Goal: Transaction & Acquisition: Purchase product/service

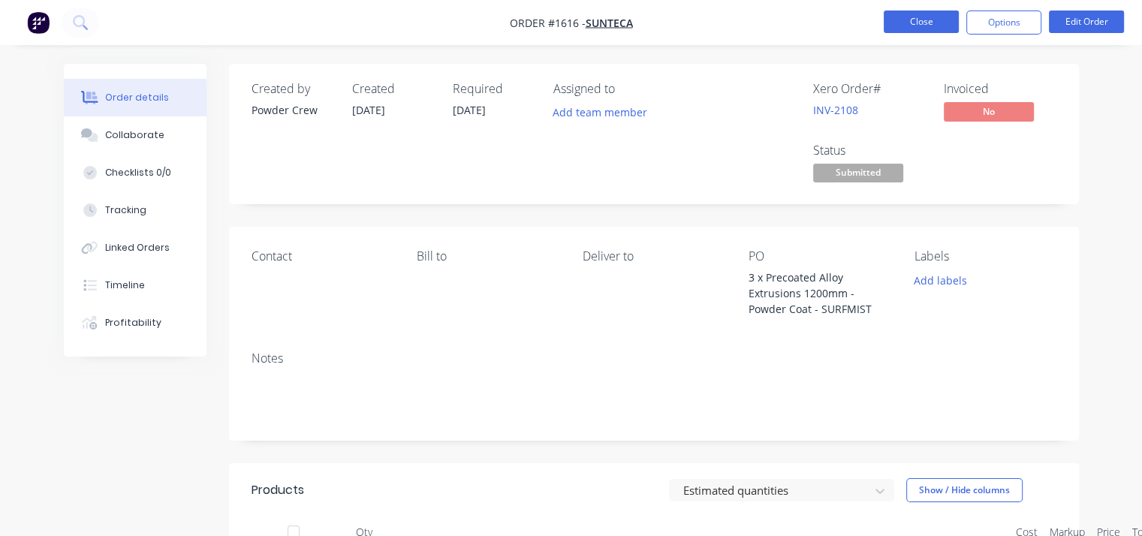
click at [931, 18] on button "Close" at bounding box center [920, 22] width 75 height 23
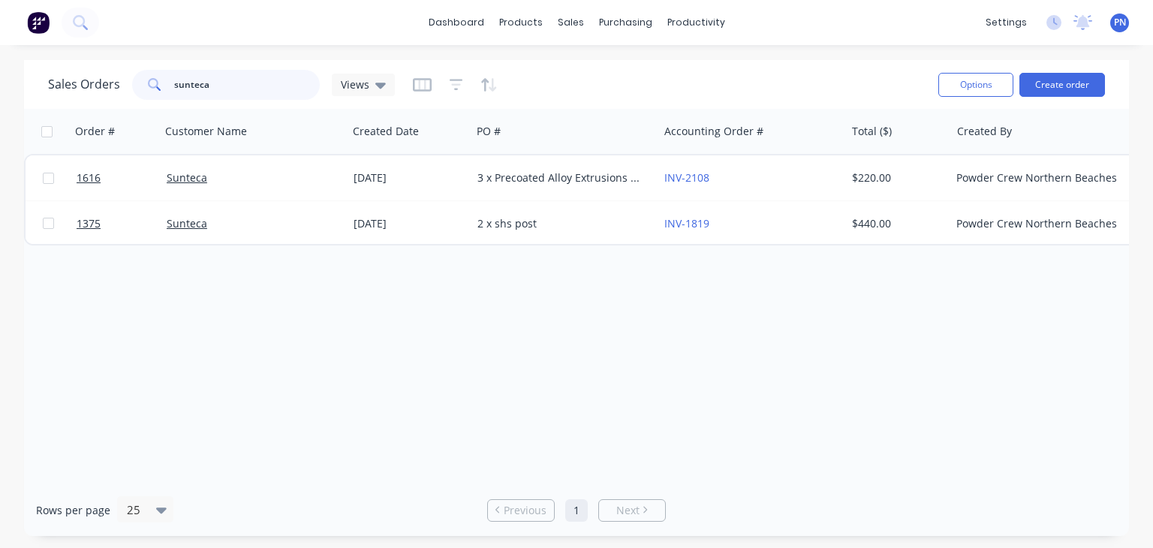
drag, startPoint x: 214, startPoint y: 86, endPoint x: 71, endPoint y: 73, distance: 143.2
click at [71, 73] on div "Sales Orders sunteca Views" at bounding box center [221, 85] width 347 height 30
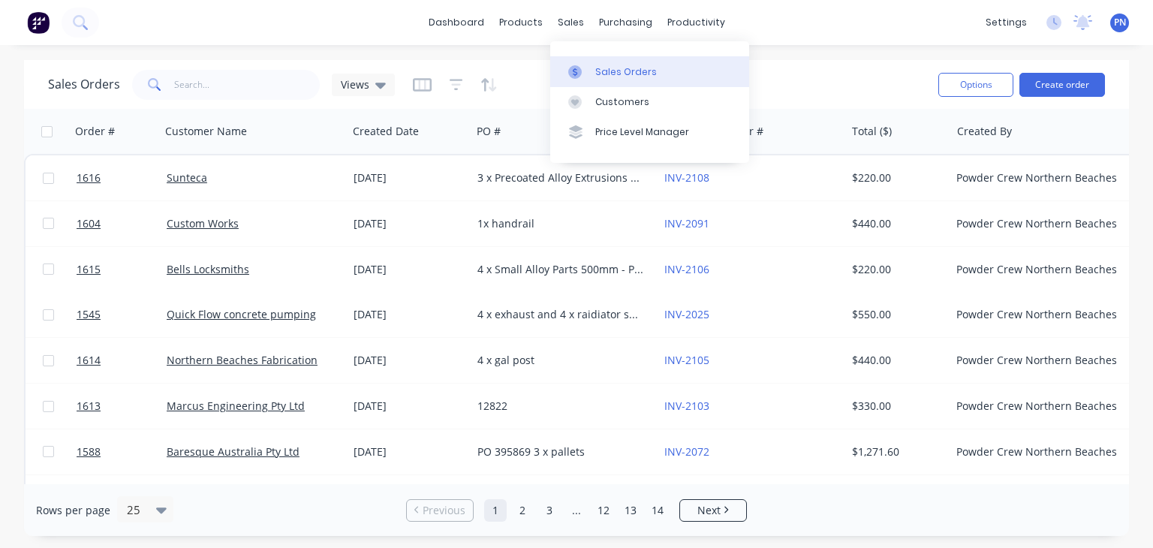
click at [612, 75] on div "Sales Orders" at bounding box center [626, 72] width 62 height 14
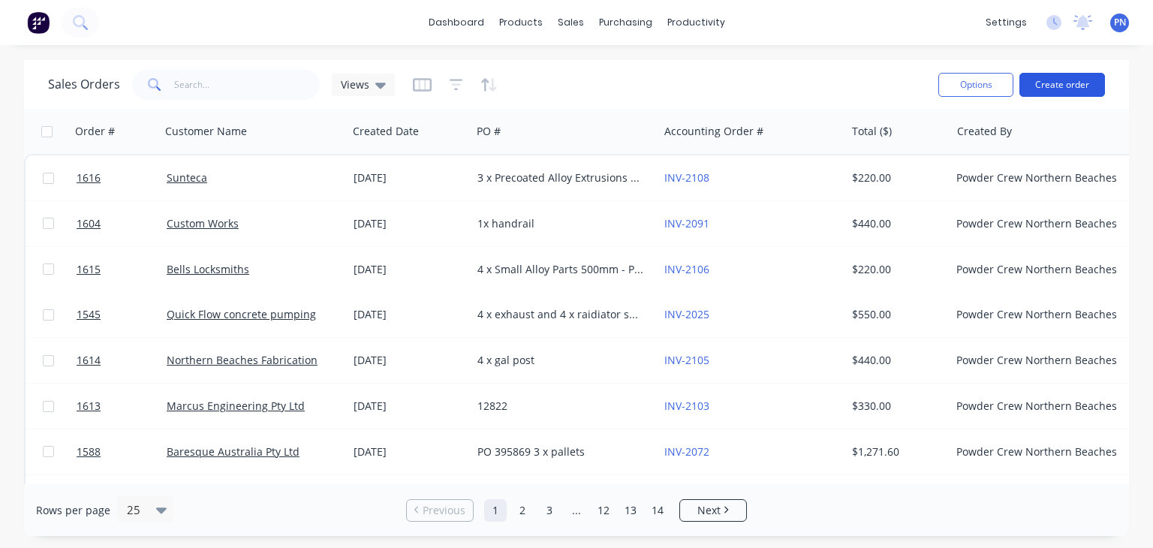
click at [1072, 94] on button "Create order" at bounding box center [1062, 85] width 86 height 24
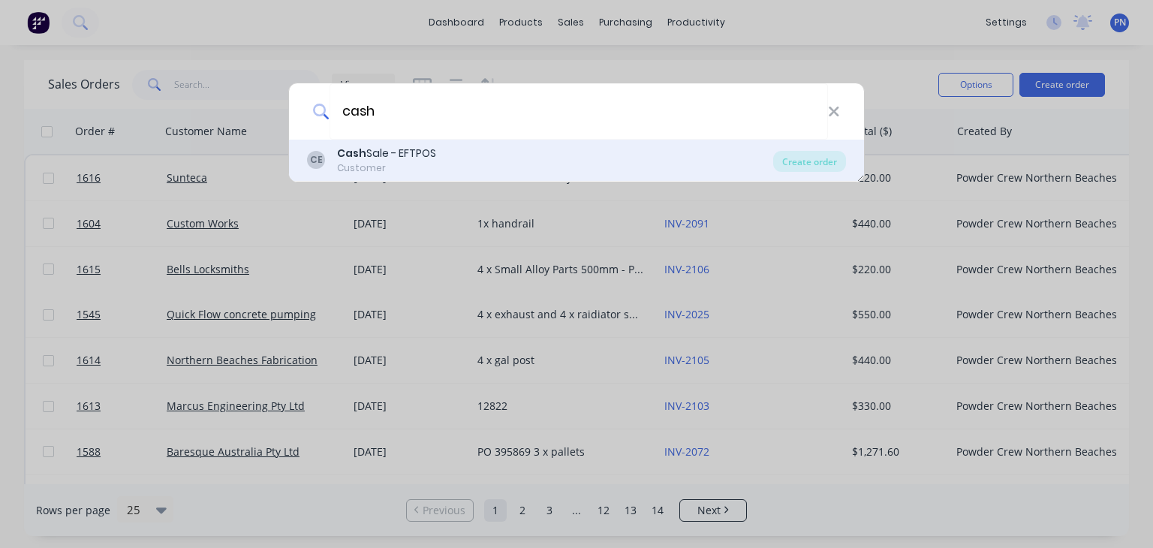
type input "cash"
click at [426, 148] on div "Cash Sale - EFTPOS" at bounding box center [386, 154] width 99 height 16
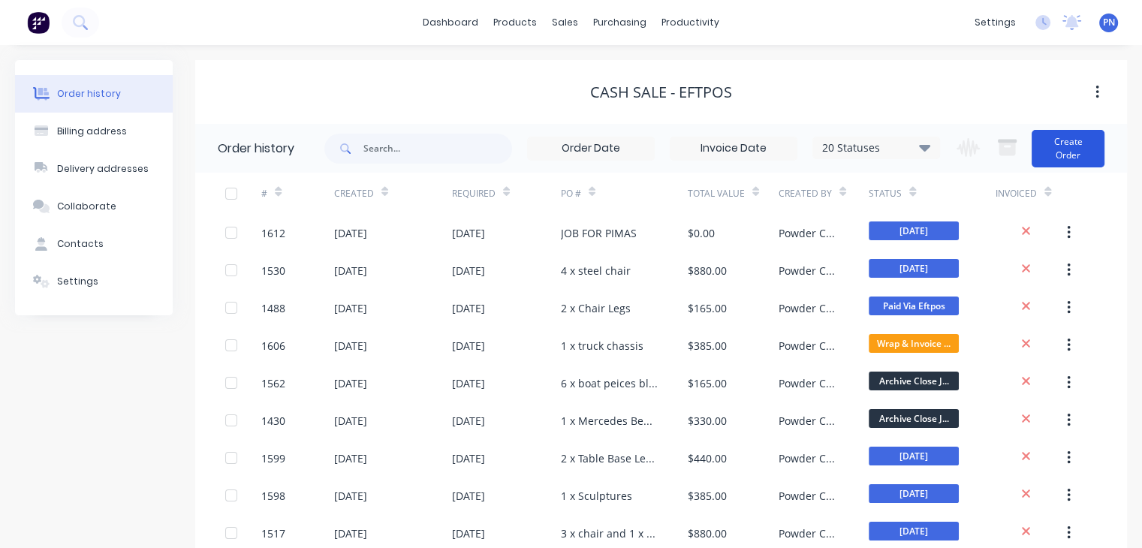
click at [1078, 134] on button "Create Order" at bounding box center [1067, 149] width 73 height 38
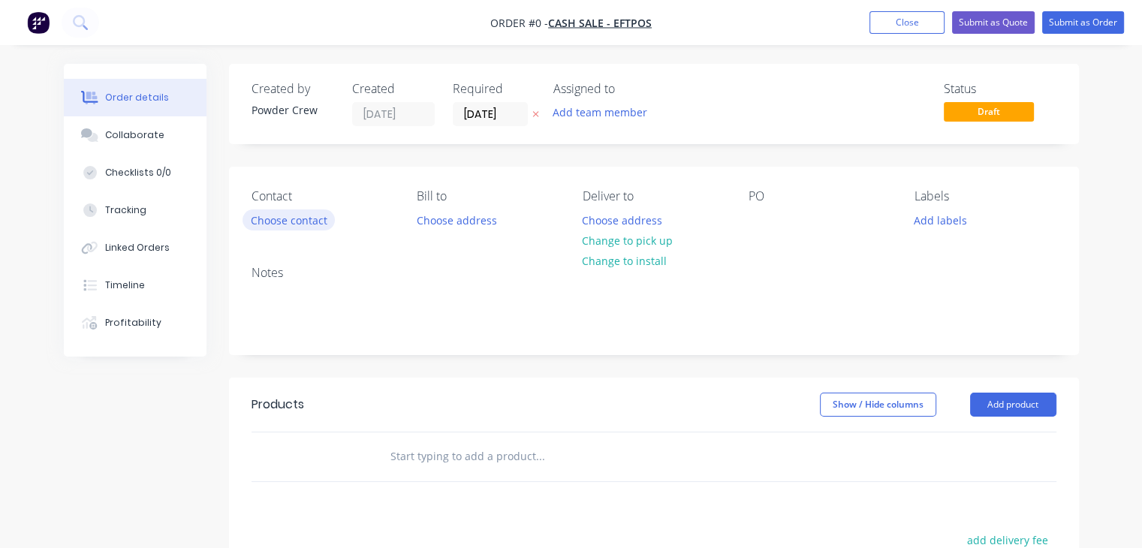
click at [273, 221] on button "Choose contact" at bounding box center [288, 219] width 92 height 20
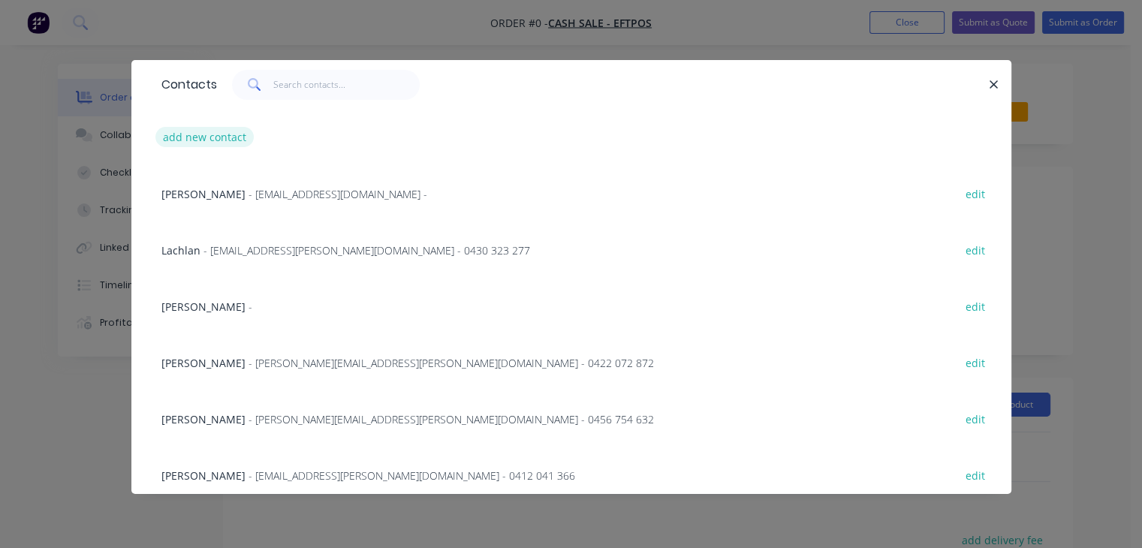
click at [210, 135] on button "add new contact" at bounding box center [204, 137] width 99 height 20
select select "AU"
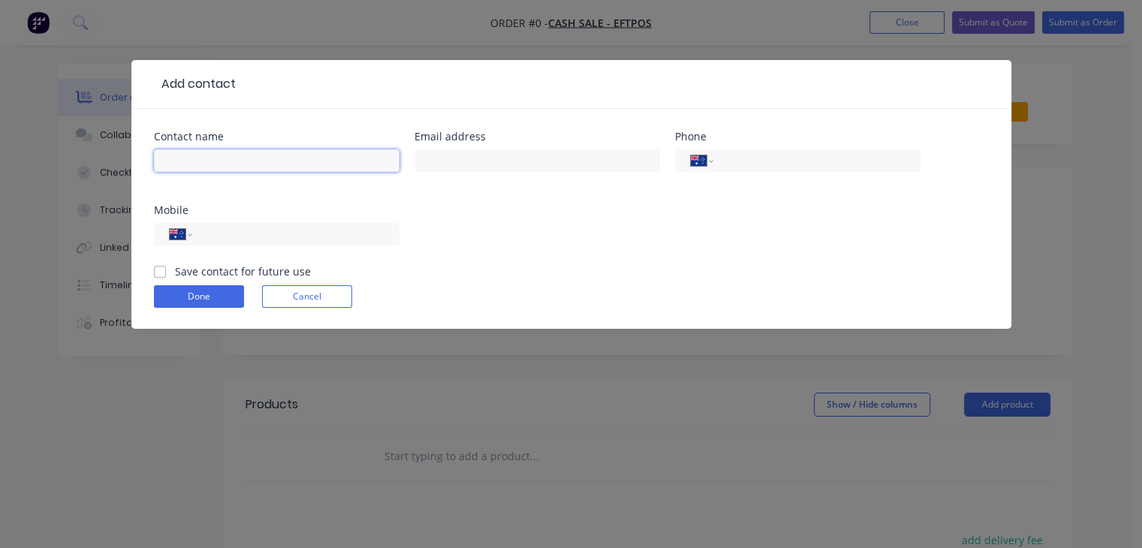
click at [255, 157] on input "text" at bounding box center [276, 160] width 245 height 23
type input "Gordon Baird"
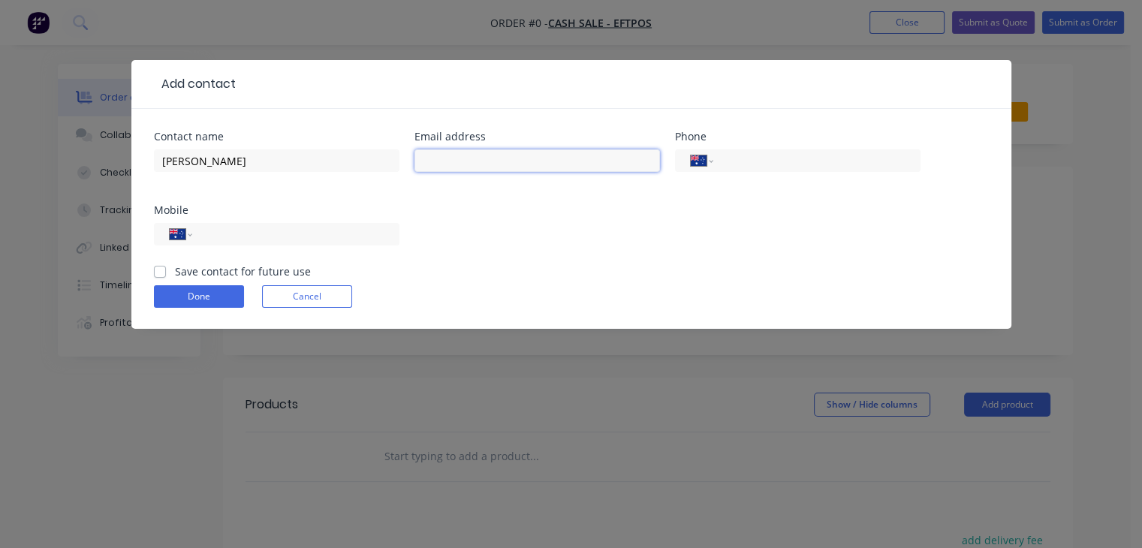
click at [453, 155] on input "text" at bounding box center [536, 160] width 245 height 23
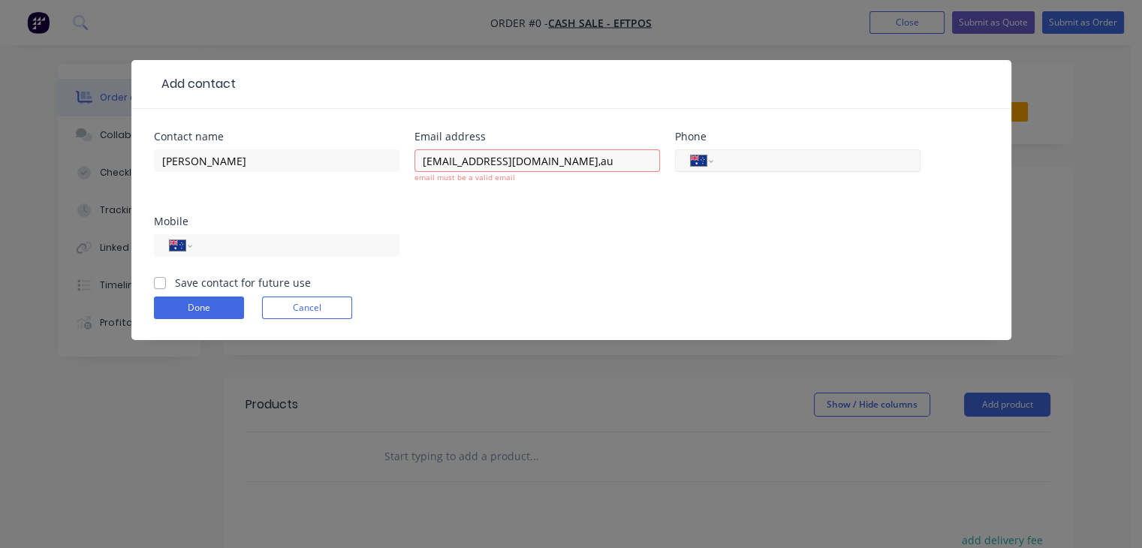
click at [743, 160] on input "tel" at bounding box center [814, 160] width 180 height 17
click at [561, 161] on input "gordonbaird@optusnet.com,au" at bounding box center [536, 160] width 245 height 23
type input "gordonbaird@optusnet.com.au"
click at [751, 158] on input "tel" at bounding box center [814, 160] width 180 height 17
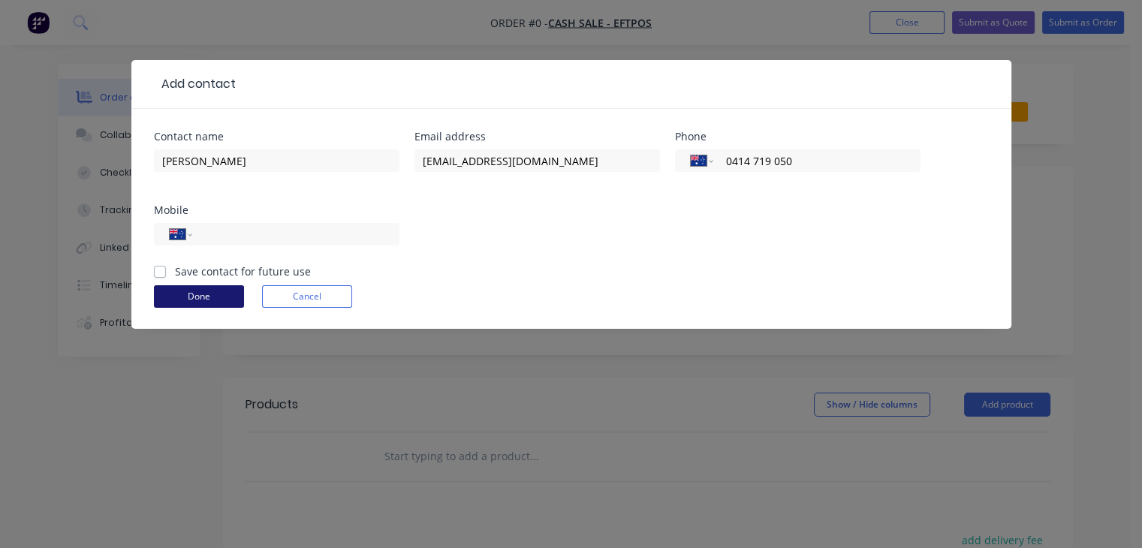
type input "0414 719 050"
click at [196, 291] on button "Done" at bounding box center [199, 296] width 90 height 23
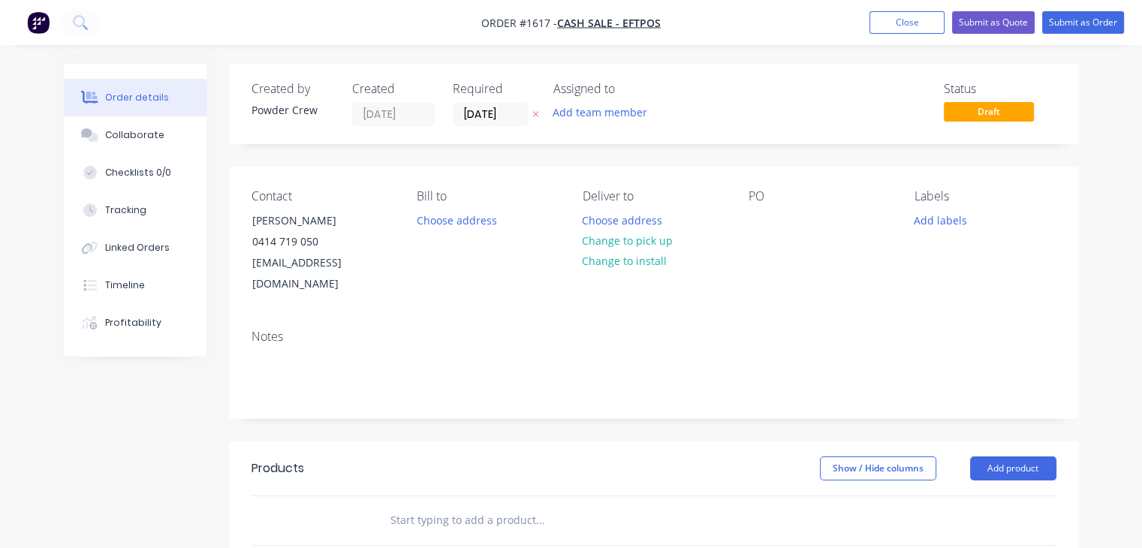
click at [742, 217] on div "Contact Gordon Baird 0414 719 050 gordonbaird@optusnet.com.au Bill to Choose ad…" at bounding box center [654, 242] width 850 height 151
click at [764, 220] on div at bounding box center [760, 220] width 24 height 22
click at [1027, 456] on button "Add product" at bounding box center [1013, 468] width 86 height 24
click at [968, 525] on div "Basic product" at bounding box center [985, 536] width 116 height 22
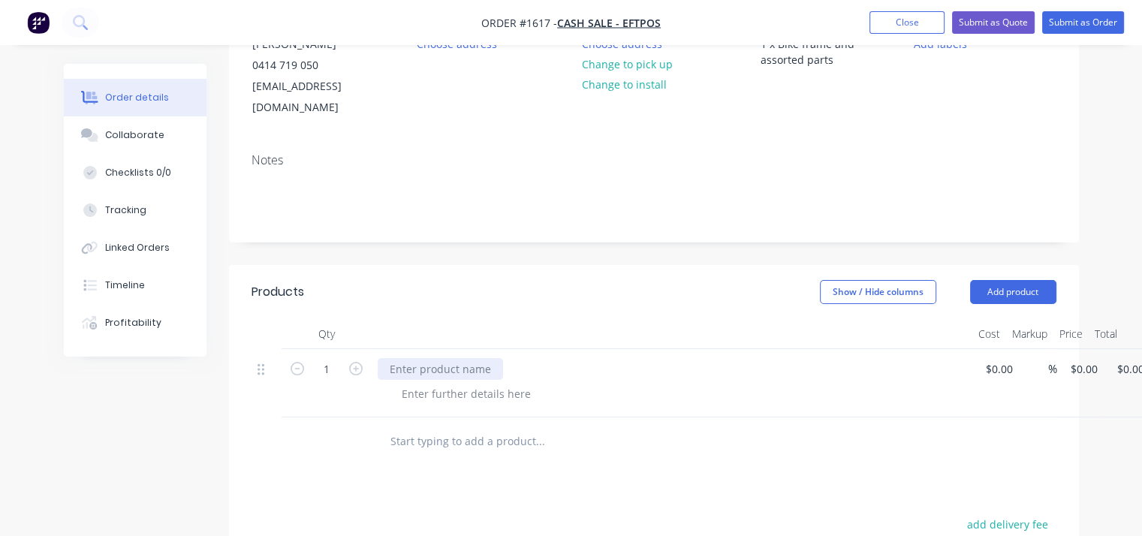
scroll to position [150, 0]
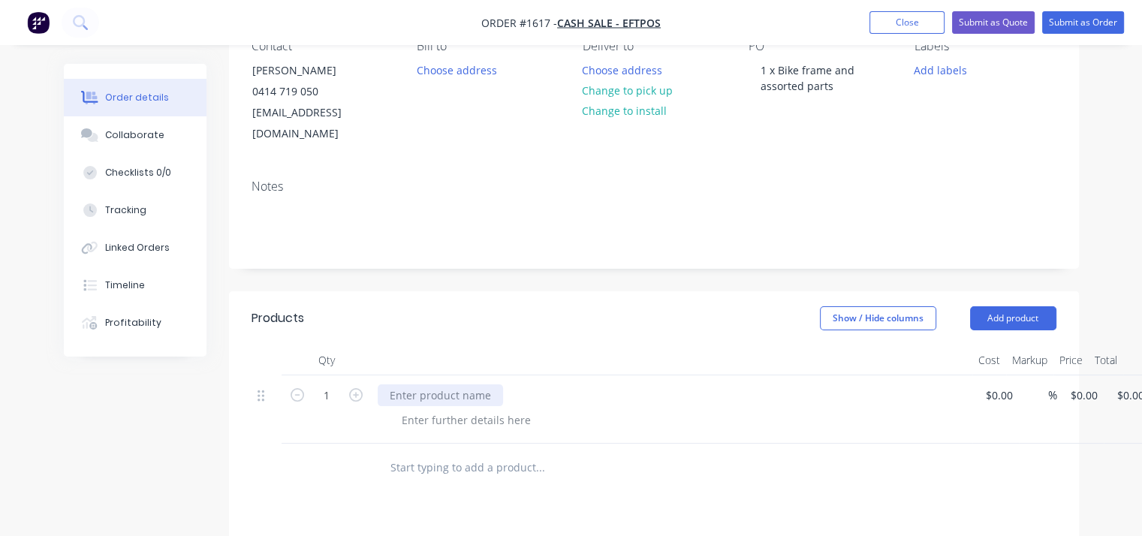
click at [405, 384] on div at bounding box center [440, 395] width 125 height 22
click at [841, 89] on div "1 x Bike frame and assorted parts" at bounding box center [819, 78] width 142 height 38
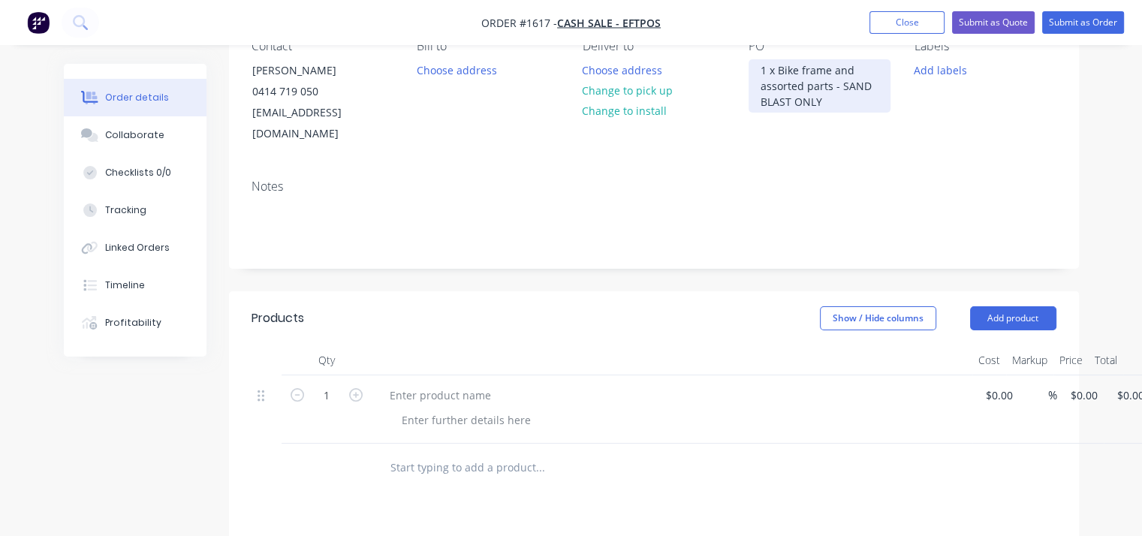
drag, startPoint x: 832, startPoint y: 101, endPoint x: 736, endPoint y: 60, distance: 104.6
click at [727, 49] on div "Contact Gordon Baird 0414 719 050 gordonbaird@optusnet.com.au Bill to Choose ad…" at bounding box center [654, 92] width 850 height 151
copy div "1 x Bike frame and assorted parts - SAND BLAST ONLY"
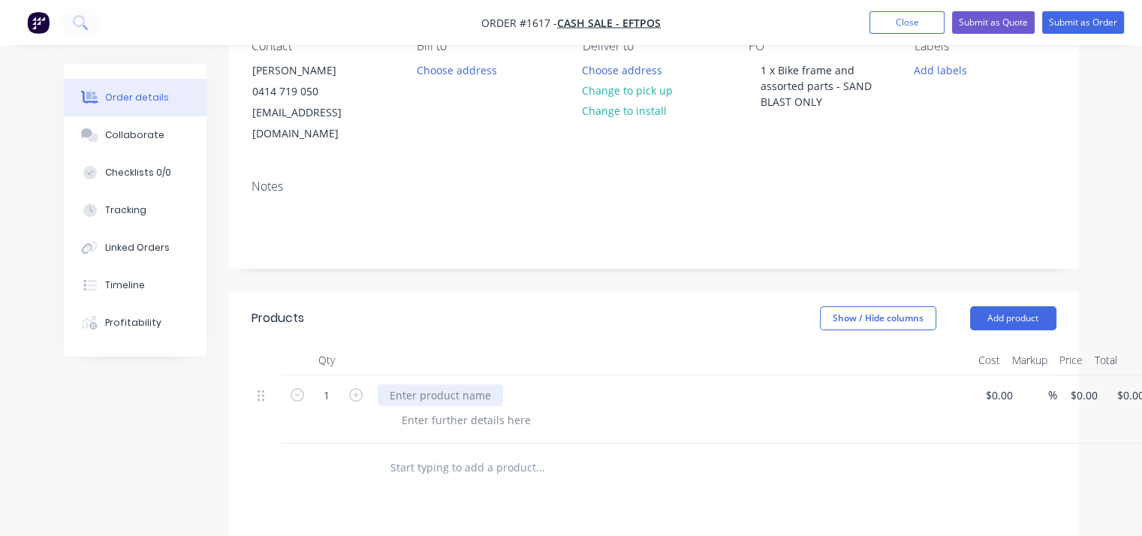
click at [434, 384] on div at bounding box center [440, 395] width 125 height 22
paste div
click at [486, 409] on div at bounding box center [466, 420] width 153 height 22
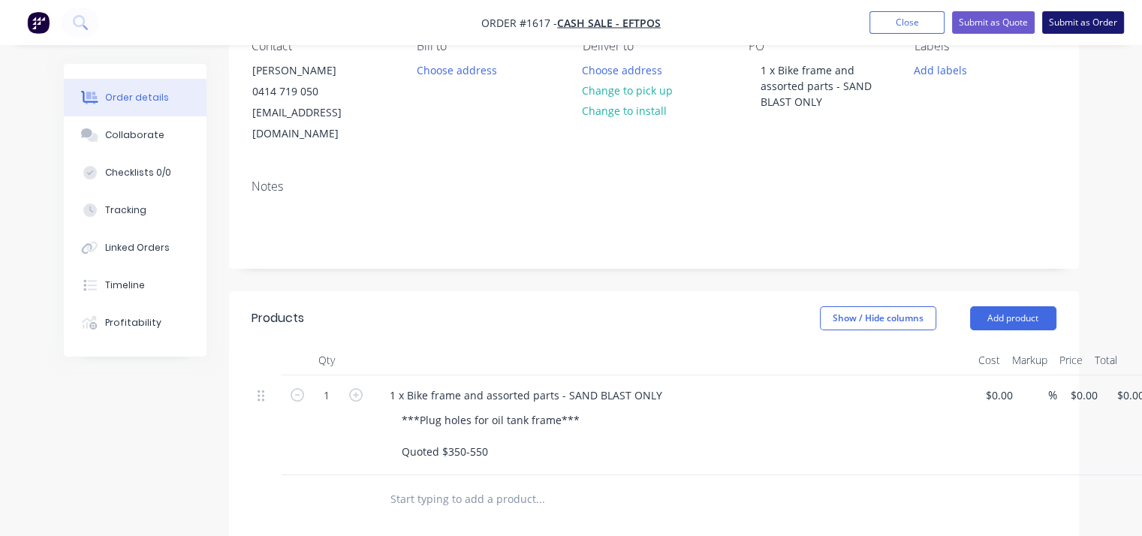
click at [1071, 25] on button "Submit as Order" at bounding box center [1083, 22] width 82 height 23
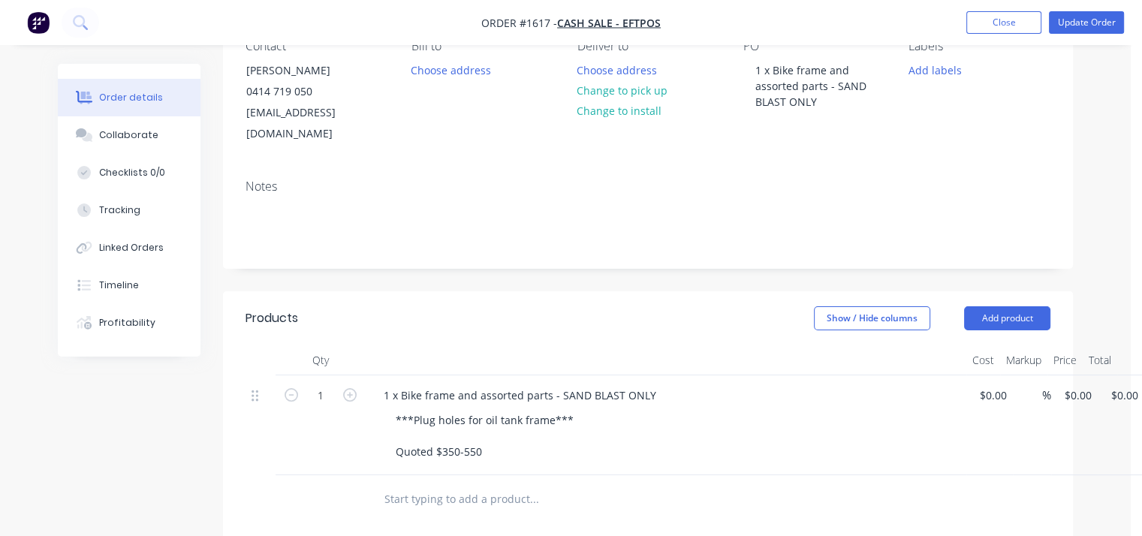
scroll to position [0, 0]
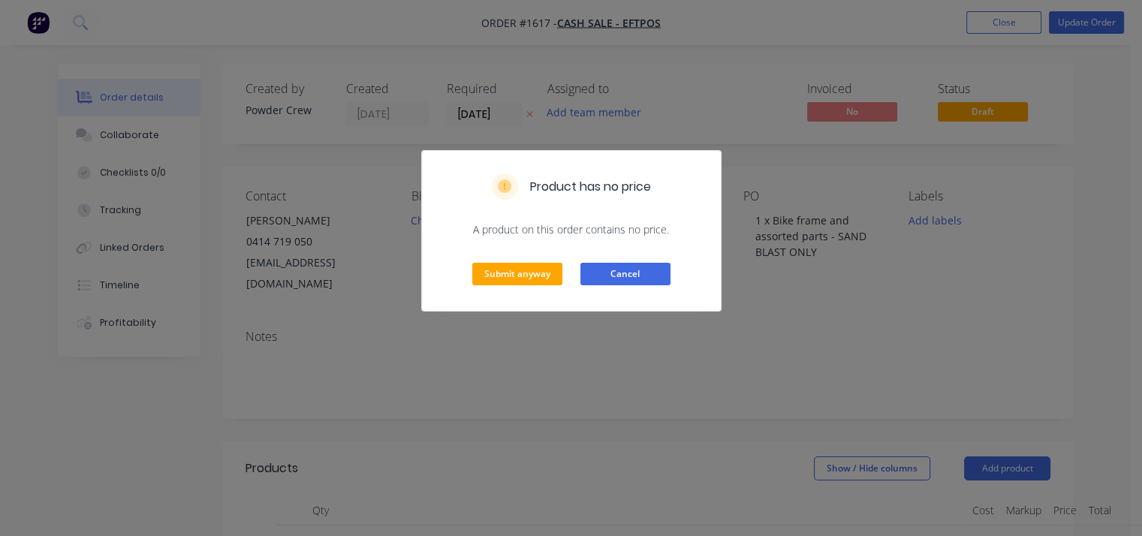
click at [633, 271] on button "Cancel" at bounding box center [625, 274] width 90 height 23
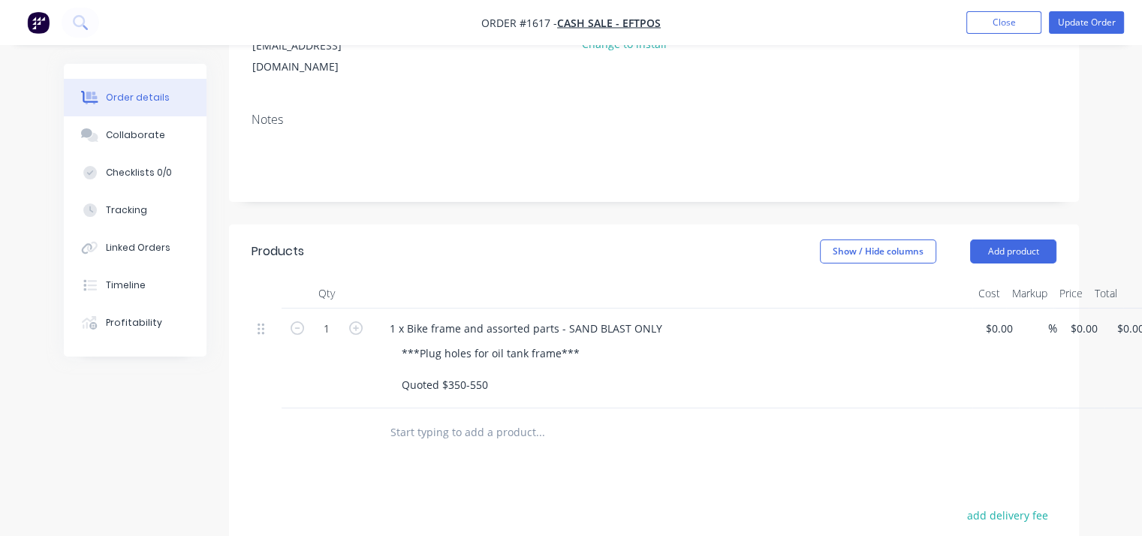
scroll to position [225, 0]
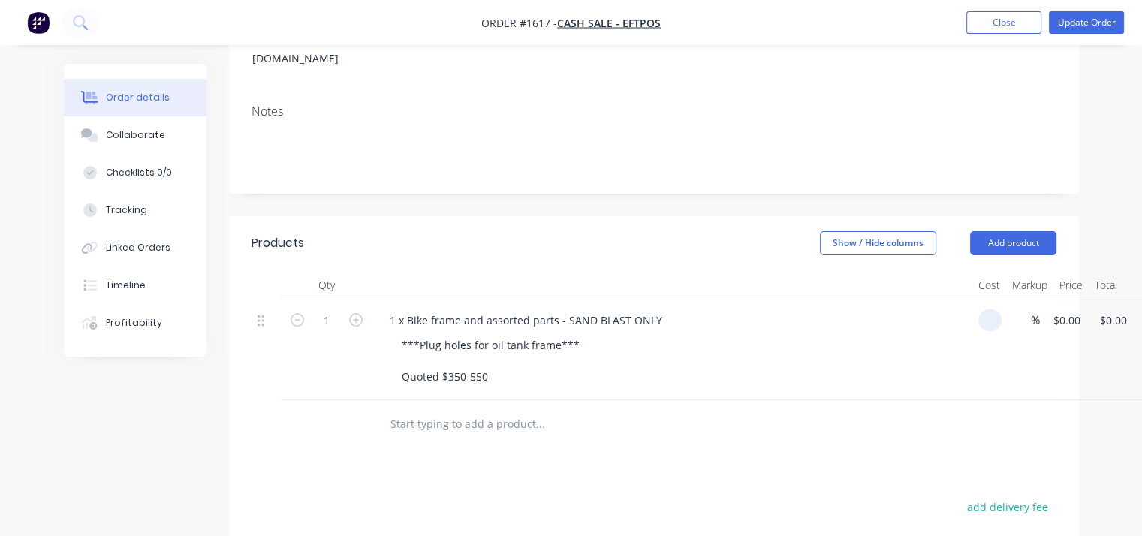
click at [993, 309] on input at bounding box center [992, 320] width 17 height 22
type input "$500.00"
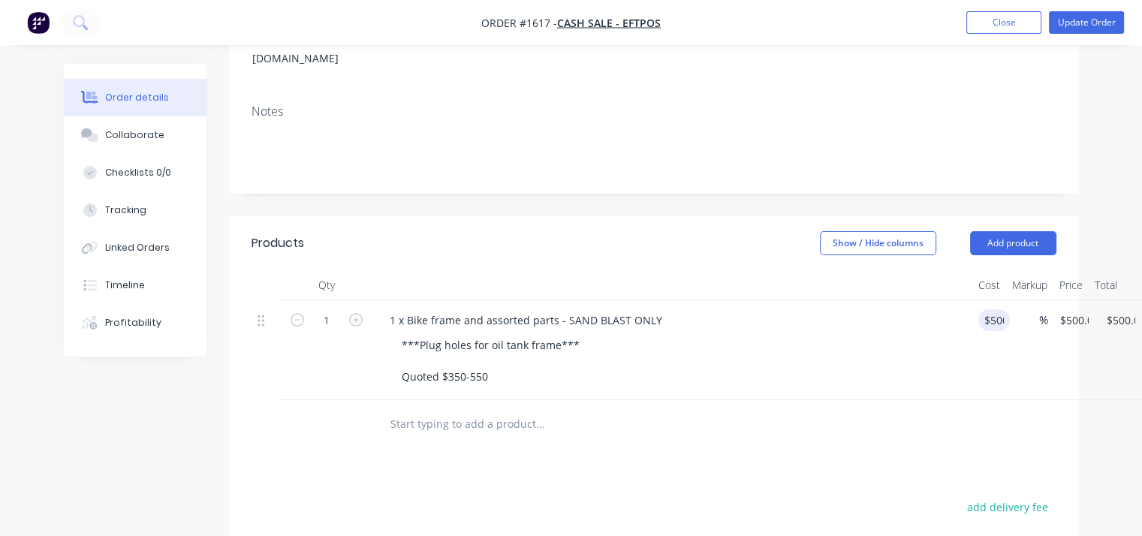
click at [1026, 92] on div "Notes" at bounding box center [654, 142] width 850 height 101
click at [1070, 14] on button "Update Order" at bounding box center [1086, 22] width 75 height 23
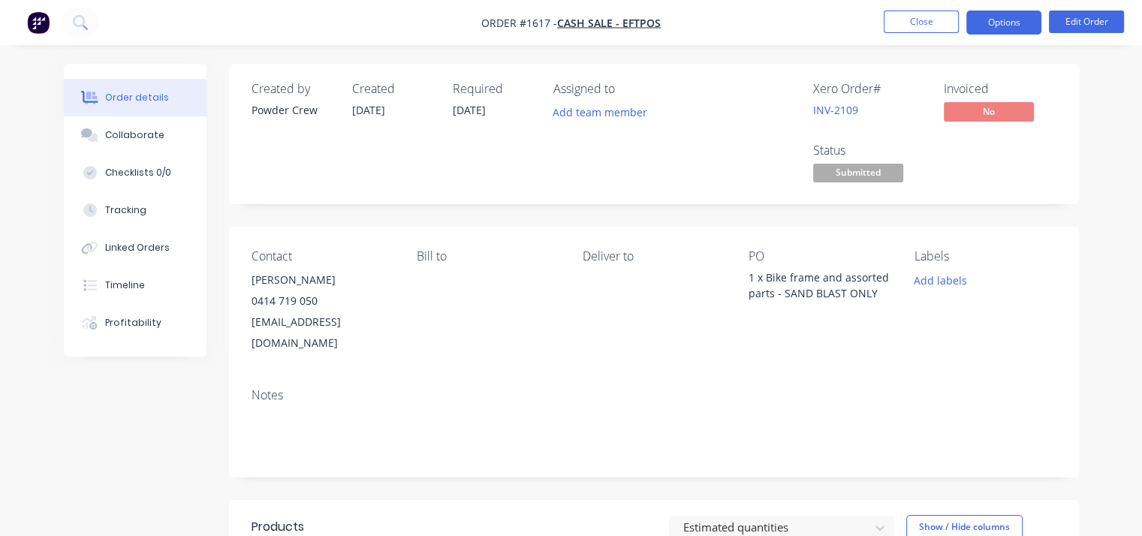
click at [1015, 21] on button "Options" at bounding box center [1003, 23] width 75 height 24
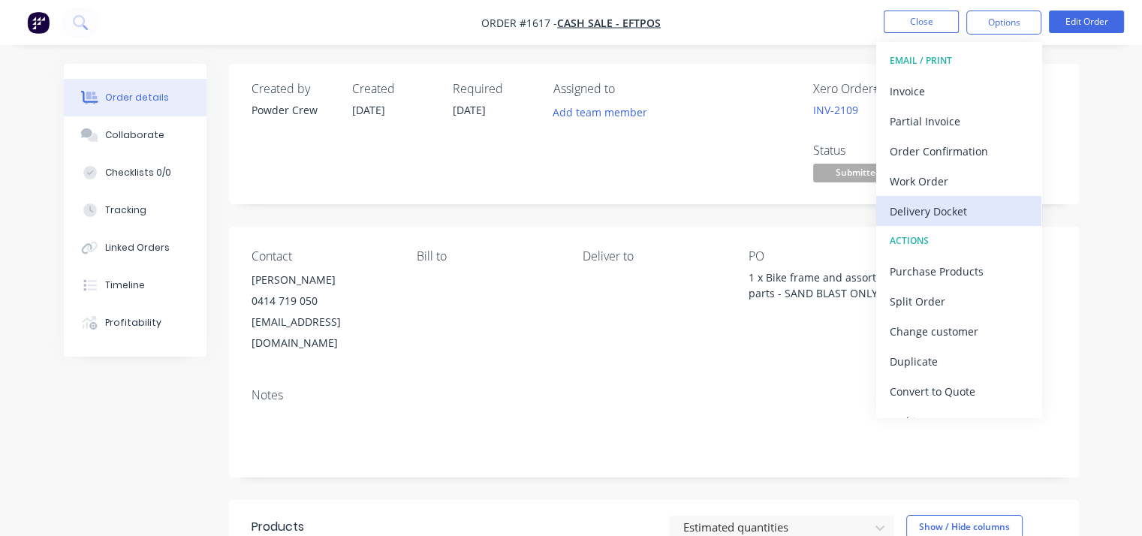
click at [919, 210] on div "Delivery Docket" at bounding box center [958, 211] width 138 height 22
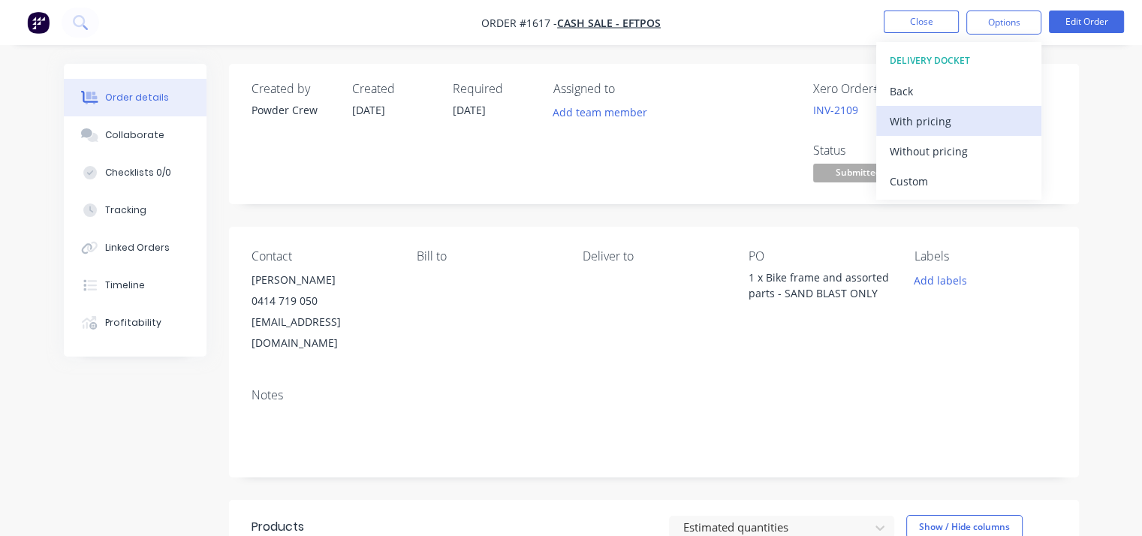
click at [909, 124] on div "With pricing" at bounding box center [958, 121] width 138 height 22
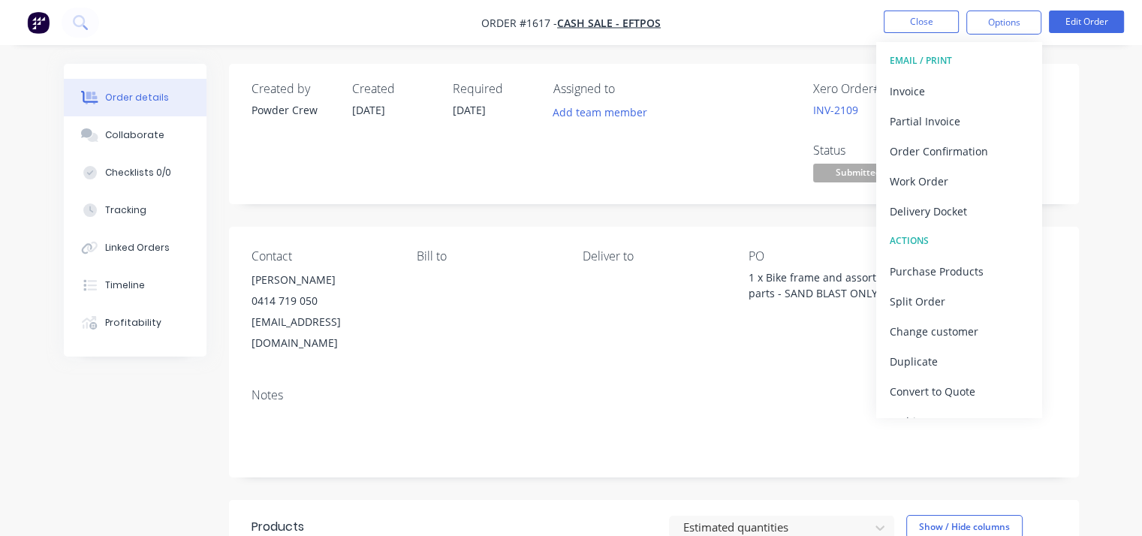
click at [649, 313] on div "Deliver to" at bounding box center [653, 301] width 142 height 104
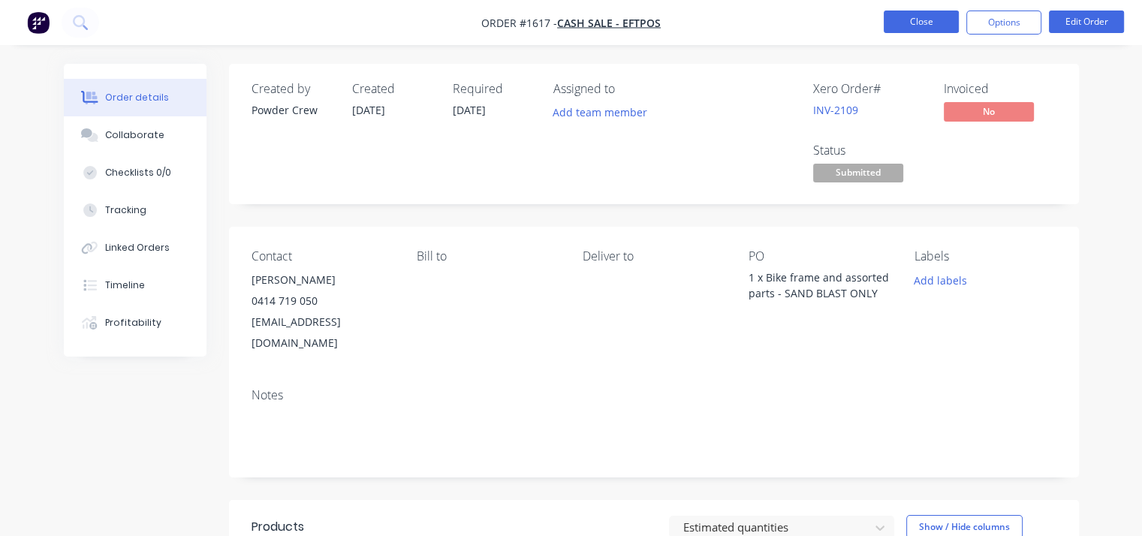
click at [925, 15] on button "Close" at bounding box center [920, 22] width 75 height 23
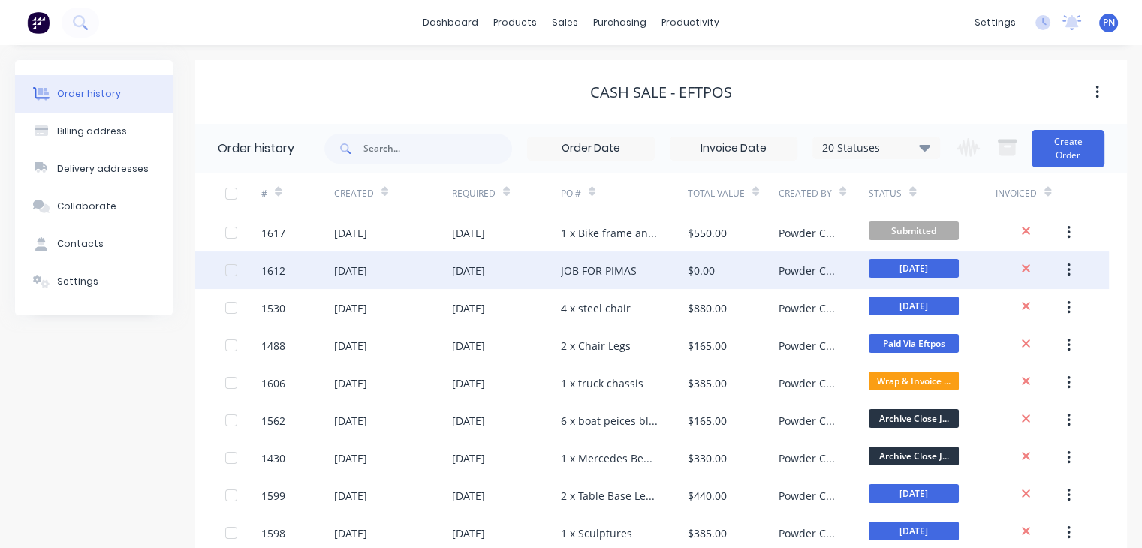
click at [597, 272] on div "JOB FOR PIMAS" at bounding box center [599, 271] width 76 height 16
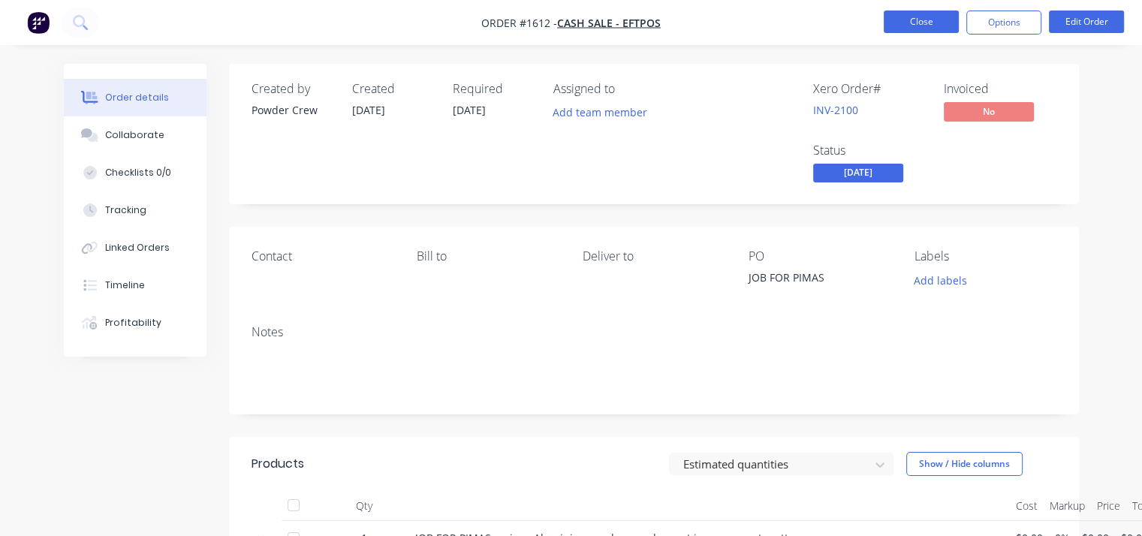
click at [907, 22] on button "Close" at bounding box center [920, 22] width 75 height 23
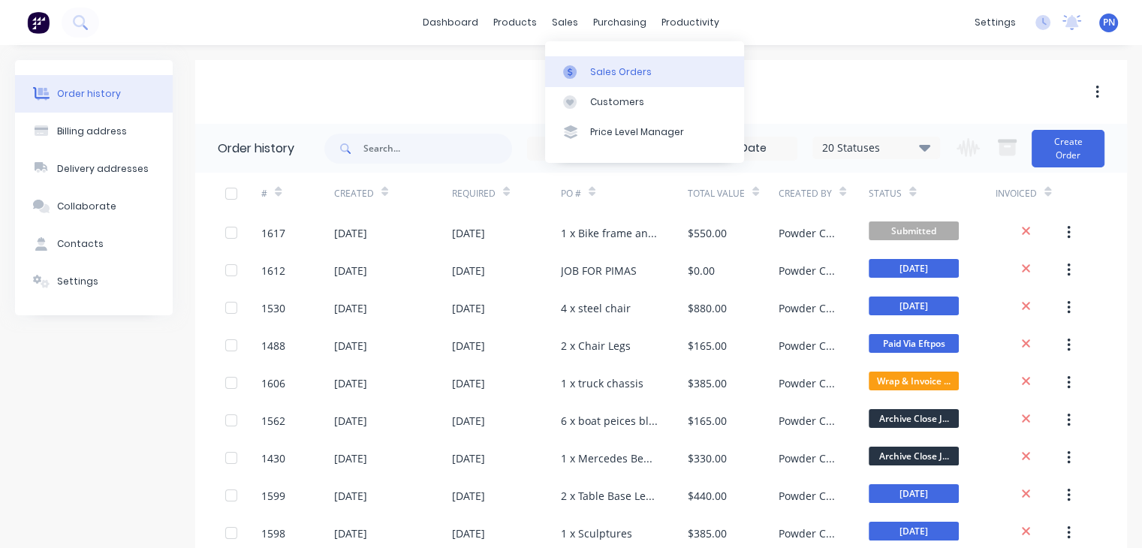
click at [597, 58] on link "Sales Orders" at bounding box center [644, 71] width 199 height 30
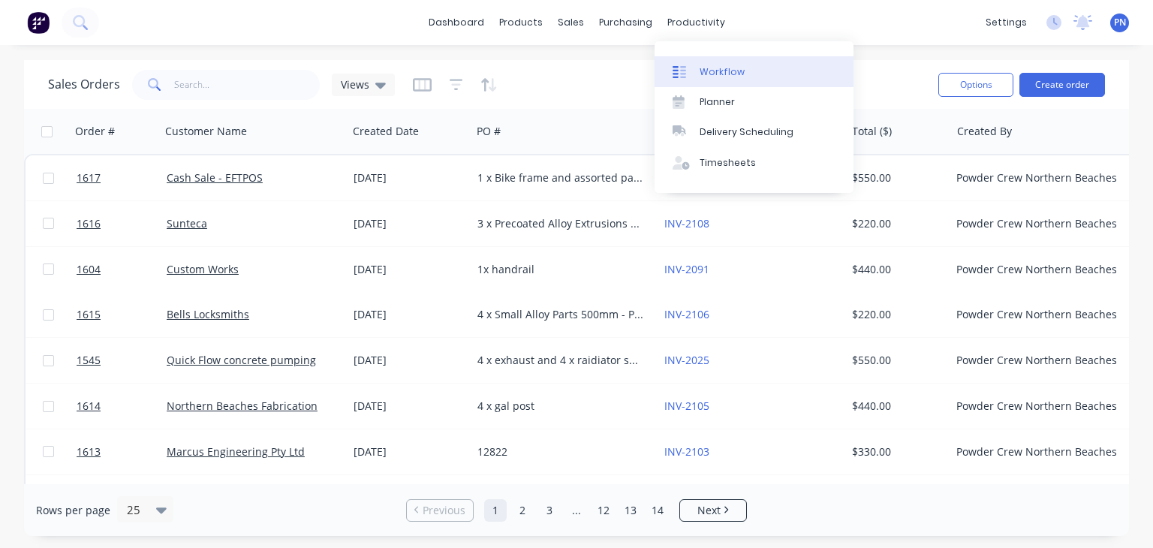
click at [715, 70] on div "Workflow" at bounding box center [722, 72] width 45 height 14
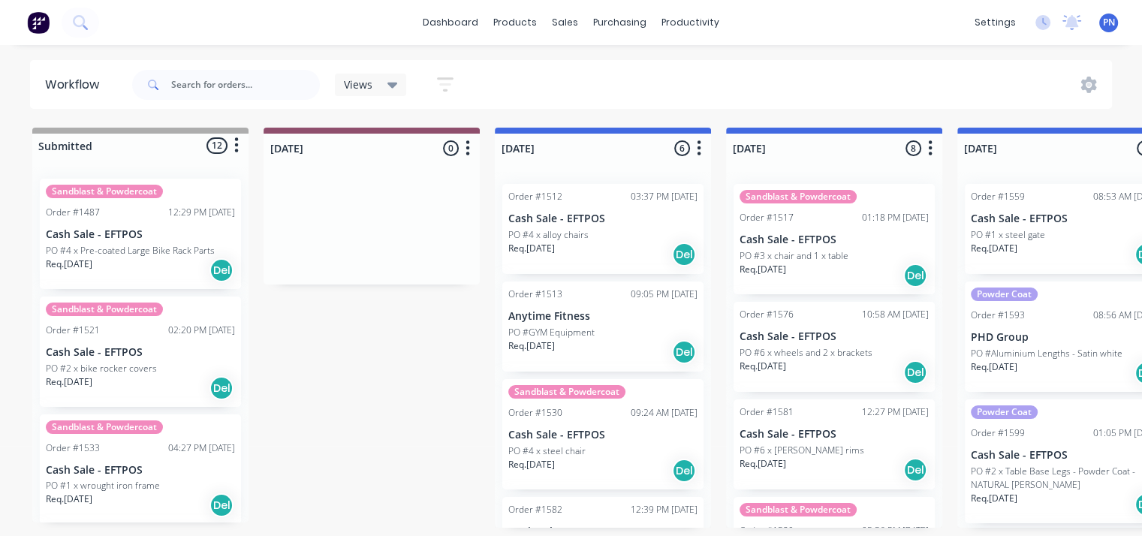
scroll to position [75, 0]
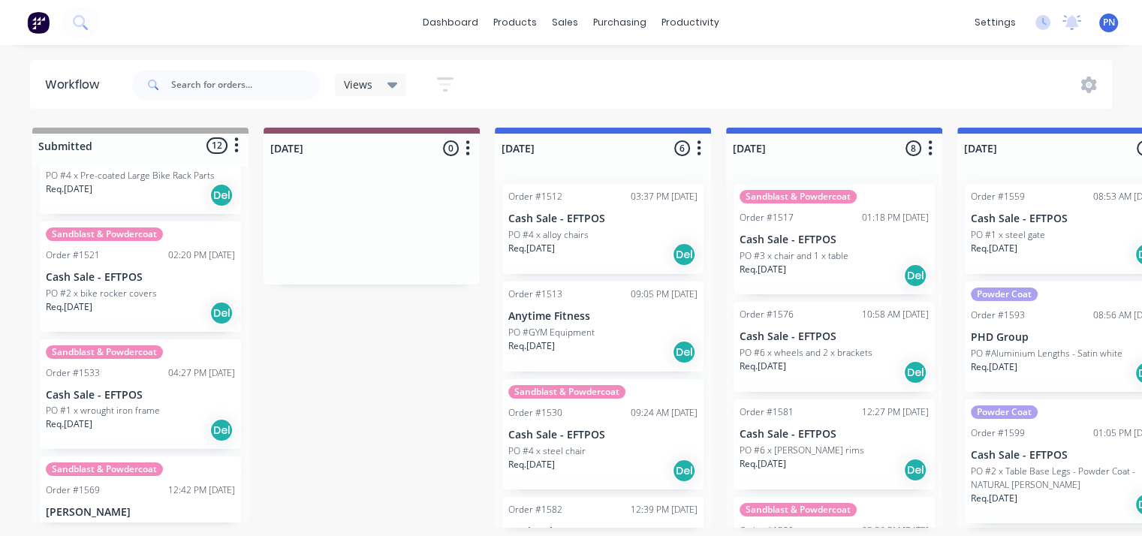
click at [183, 298] on div "PO #2 x bike rocker covers" at bounding box center [140, 294] width 189 height 14
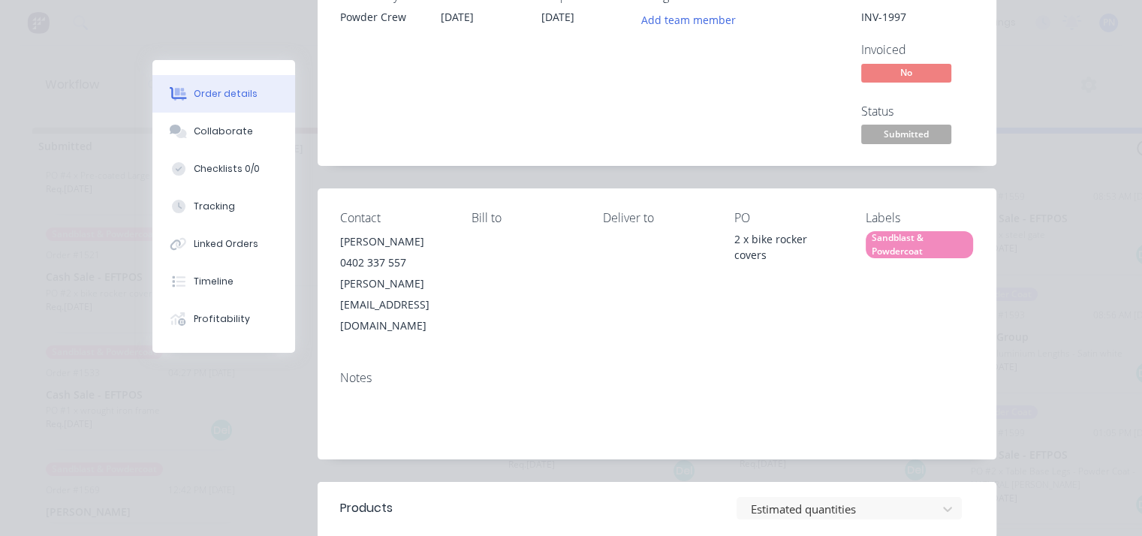
scroll to position [0, 0]
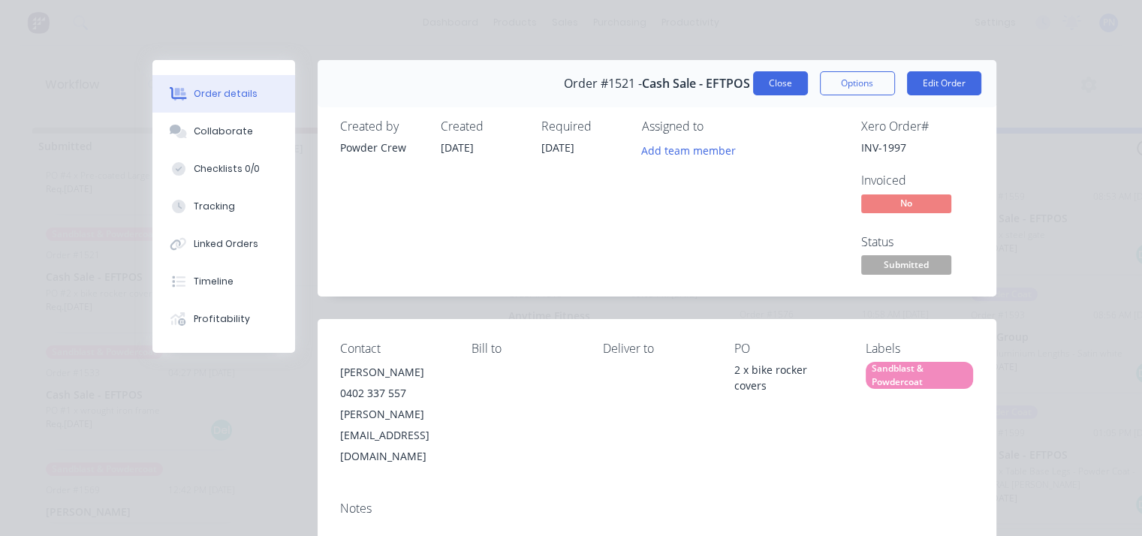
click at [775, 85] on button "Close" at bounding box center [780, 83] width 55 height 24
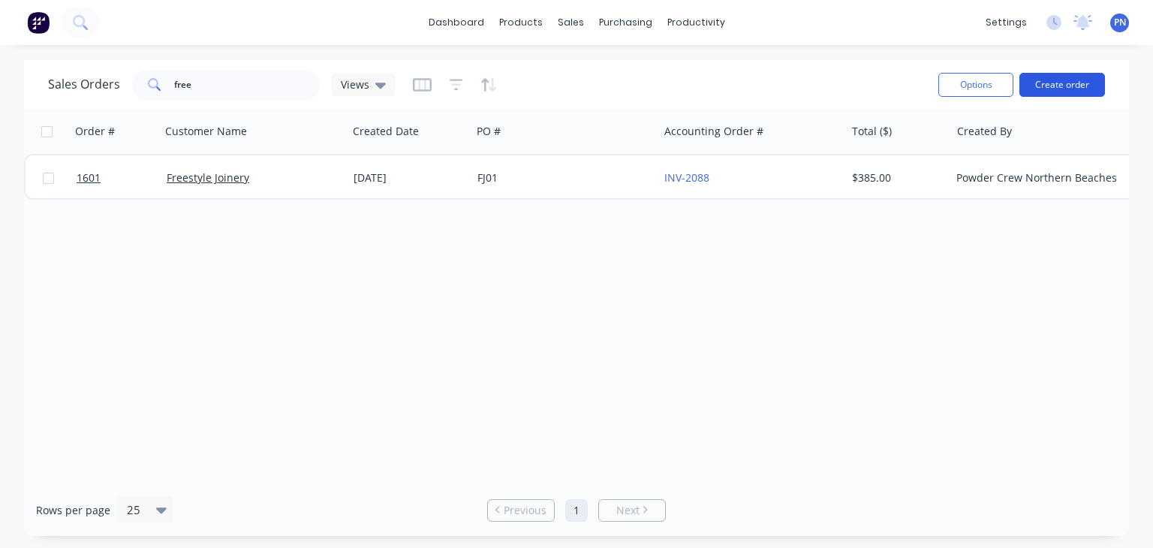
click at [1064, 82] on button "Create order" at bounding box center [1062, 85] width 86 height 24
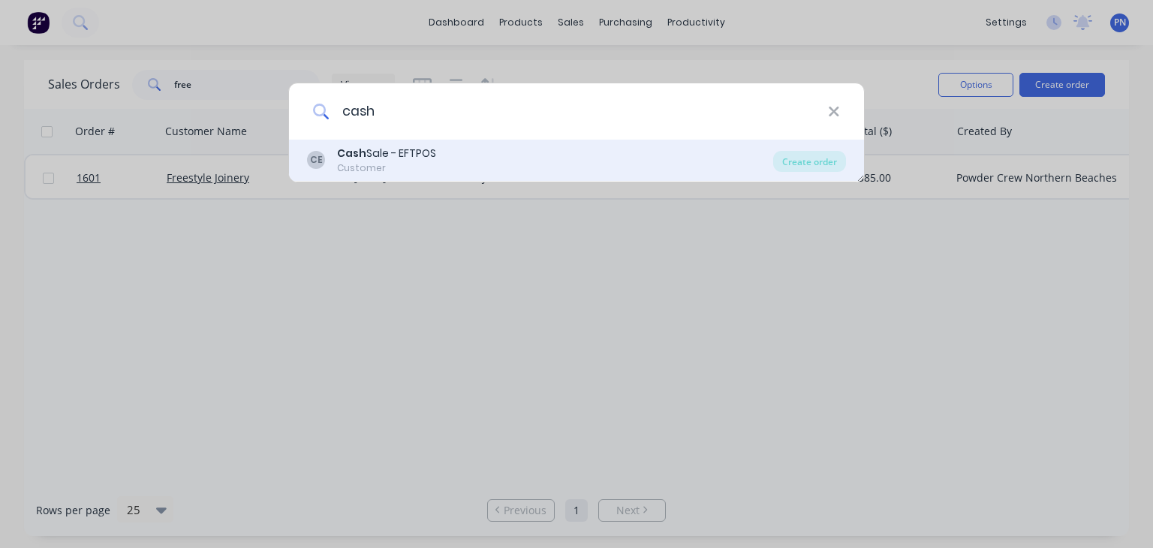
type input "cash"
click at [486, 140] on div "[PERSON_NAME] Sale - EFTPOS Customer Create order" at bounding box center [576, 161] width 575 height 42
click at [483, 146] on div "[PERSON_NAME] Sale - EFTPOS Customer" at bounding box center [540, 160] width 466 height 29
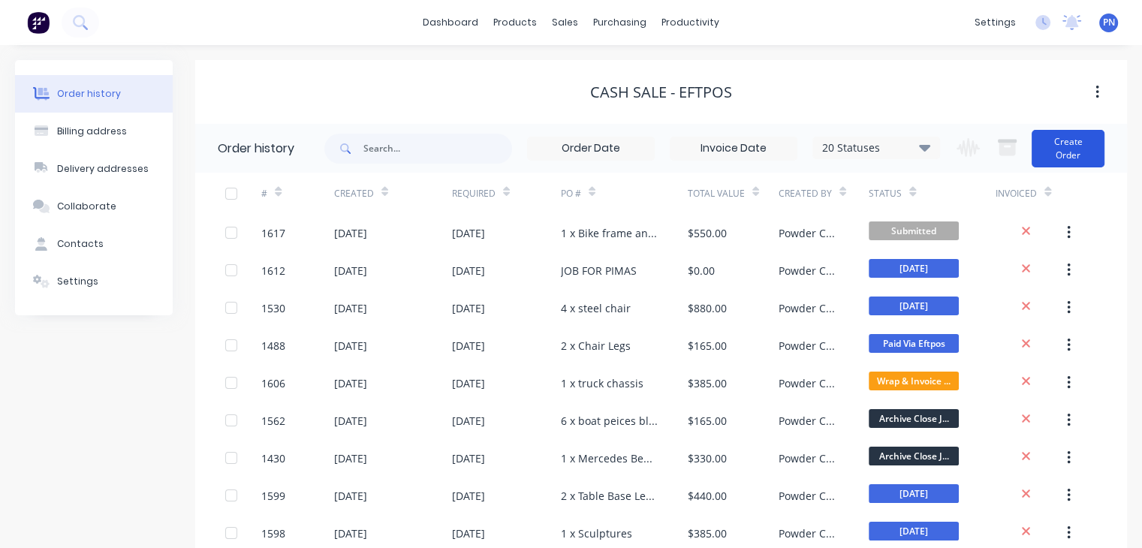
click at [1093, 137] on button "Create Order" at bounding box center [1067, 149] width 73 height 38
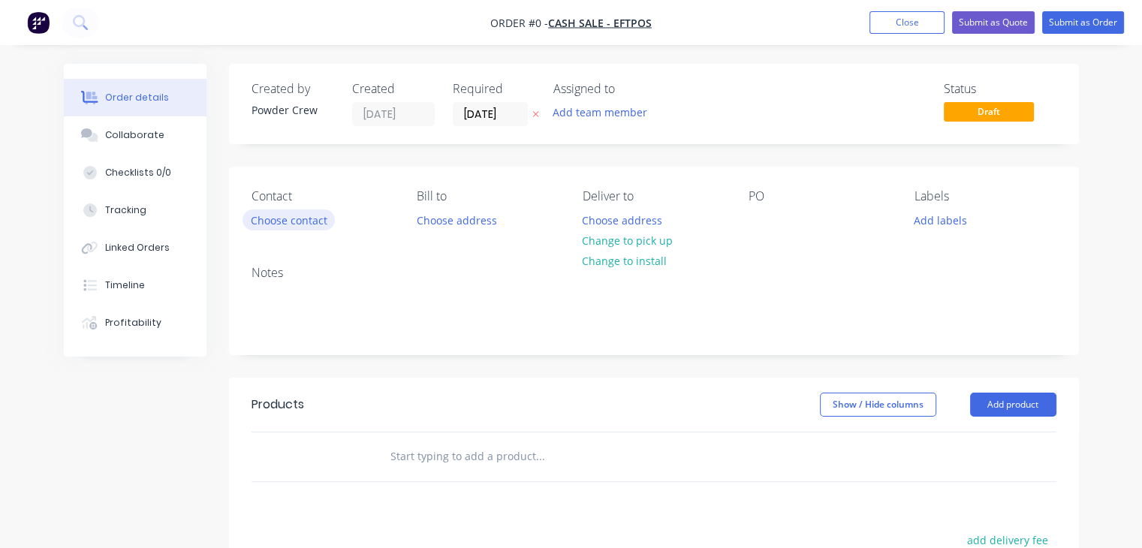
click at [315, 222] on button "Choose contact" at bounding box center [288, 219] width 92 height 20
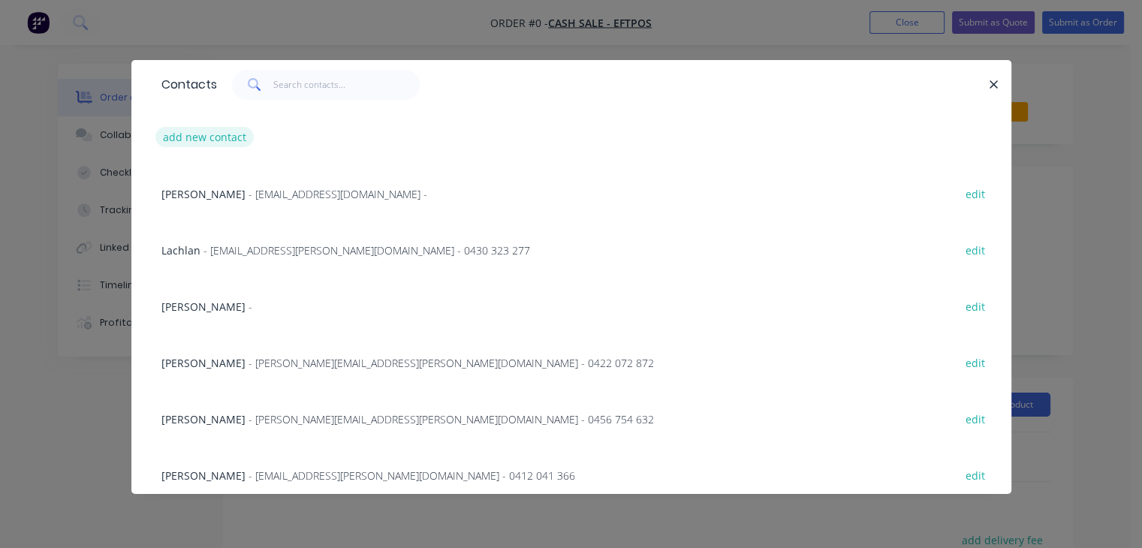
click at [212, 140] on button "add new contact" at bounding box center [204, 137] width 99 height 20
select select "AU"
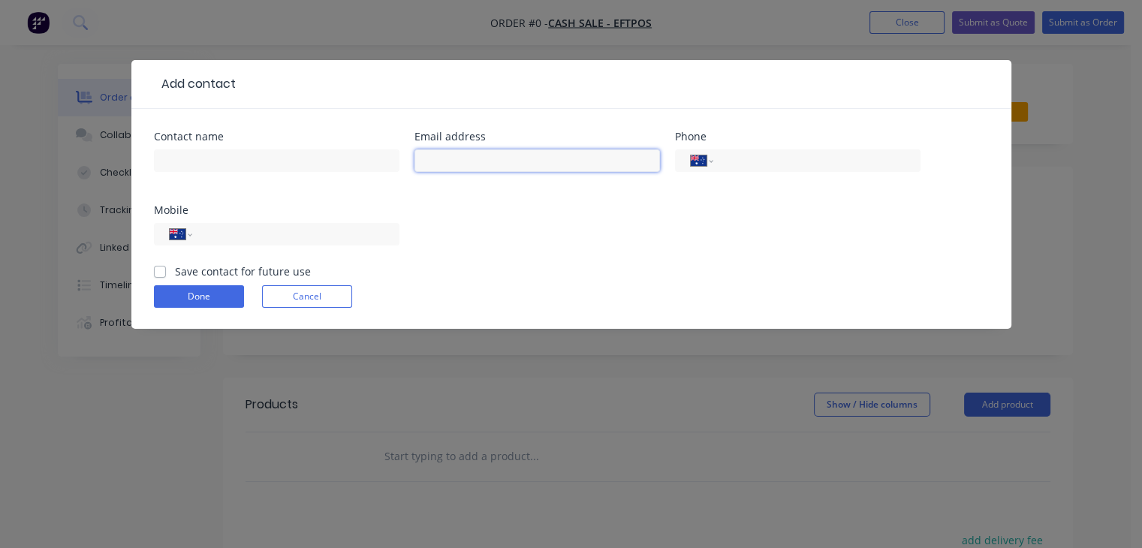
paste input "[EMAIL_ADDRESS][DOMAIN_NAME]"
type input "[EMAIL_ADDRESS][DOMAIN_NAME]"
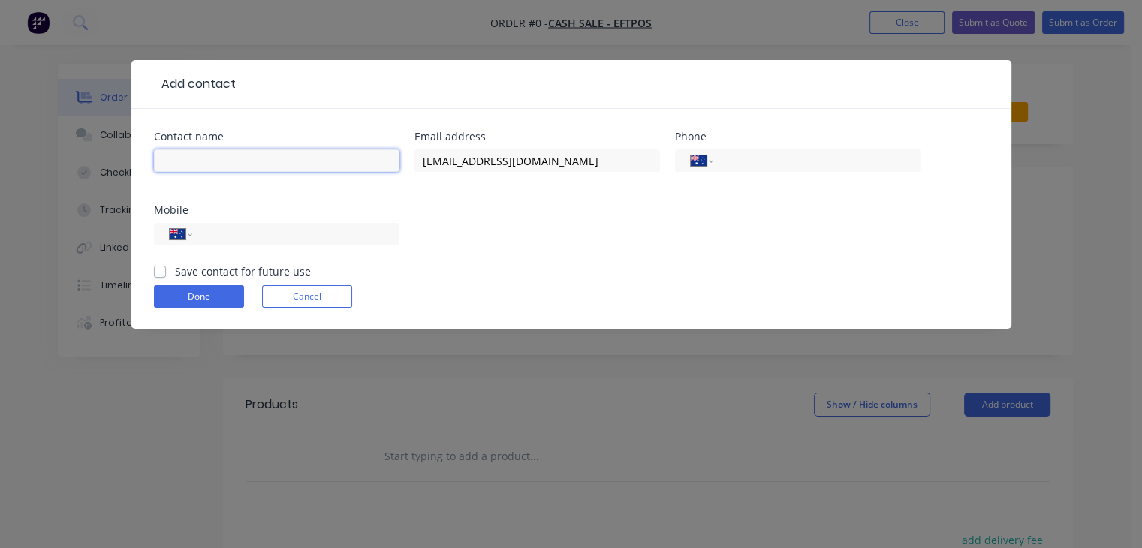
paste input "[PERSON_NAME]"
type input "[PERSON_NAME]"
click at [266, 238] on input "tel" at bounding box center [293, 234] width 180 height 17
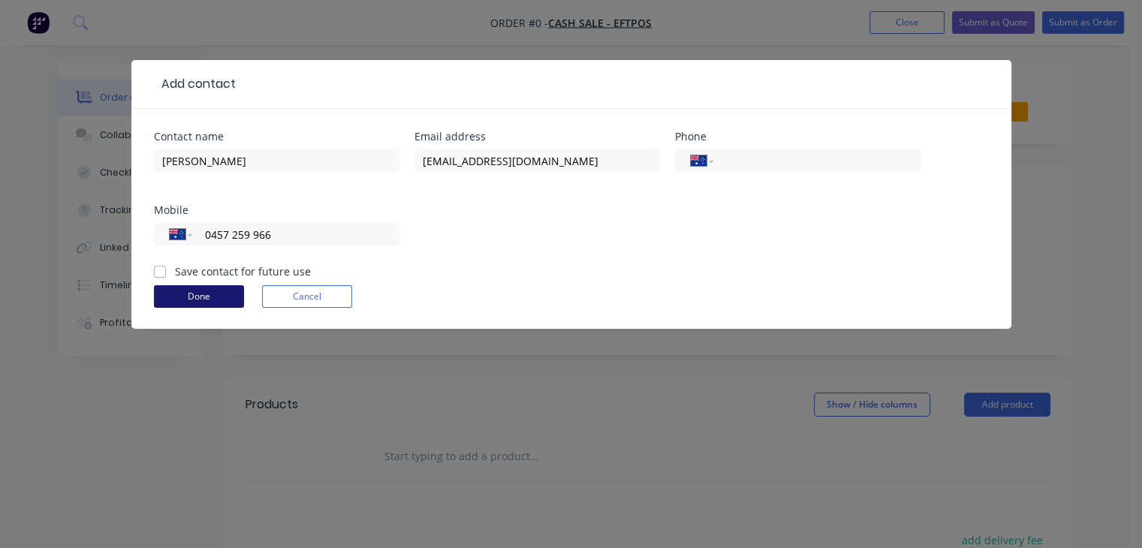
type input "0457 259 966"
click at [198, 298] on button "Done" at bounding box center [199, 296] width 90 height 23
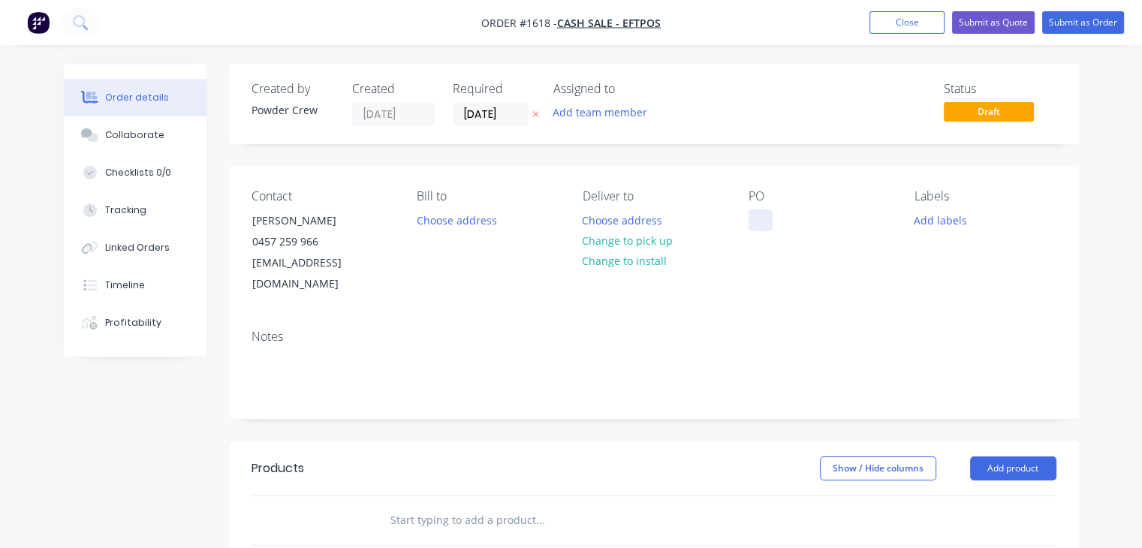
click at [760, 223] on div at bounding box center [760, 220] width 24 height 22
drag, startPoint x: 835, startPoint y: 223, endPoint x: 748, endPoint y: 215, distance: 88.2
click at [748, 215] on div "wrought iron/lace work/ gate and gate frame" at bounding box center [819, 235] width 142 height 53
copy div "wrought iron/lace work/ gate and gate frame"
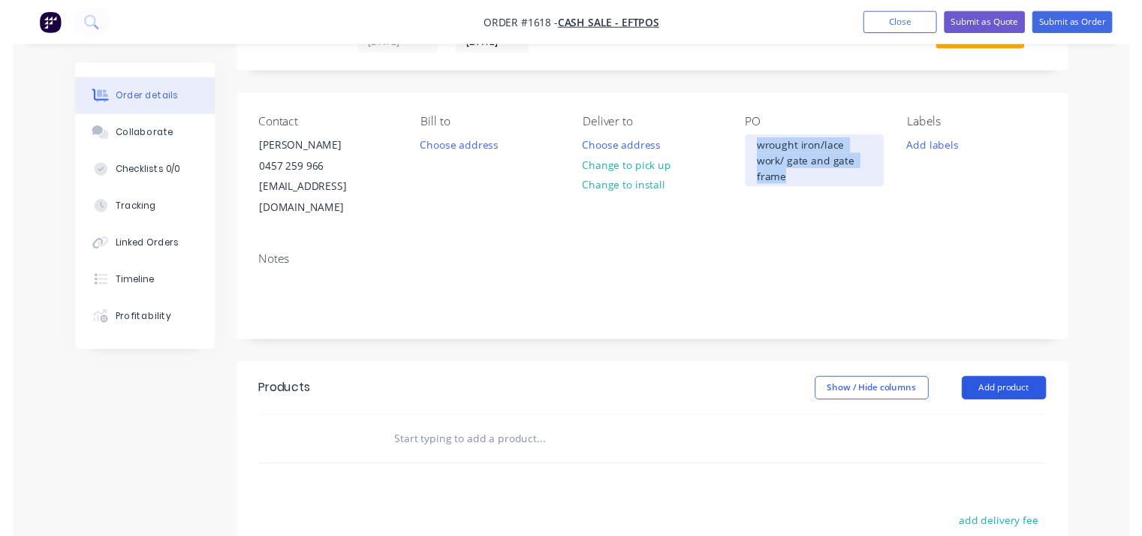
scroll to position [150, 0]
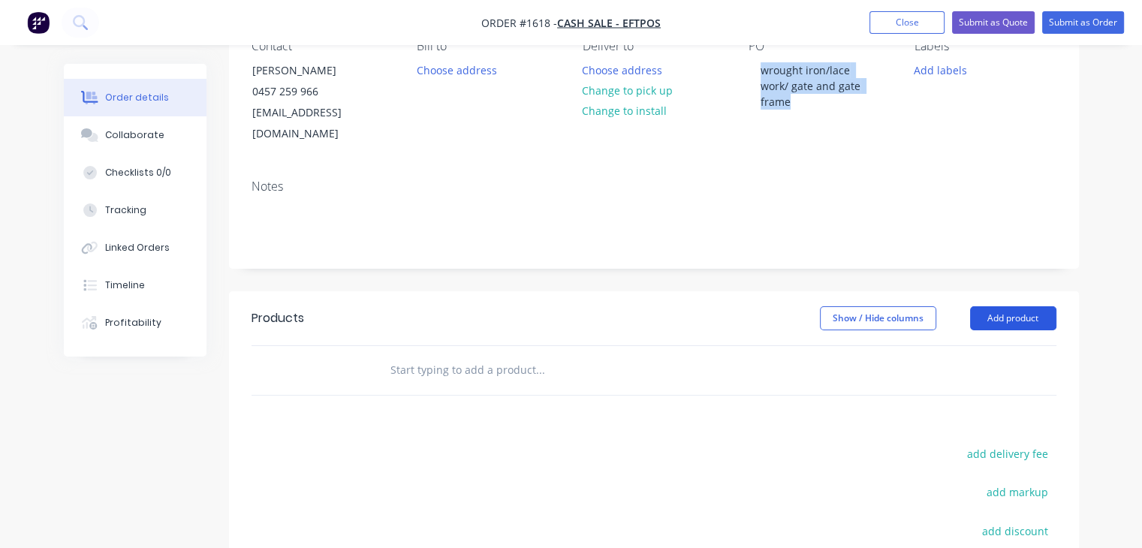
click at [1002, 306] on button "Add product" at bounding box center [1013, 318] width 86 height 24
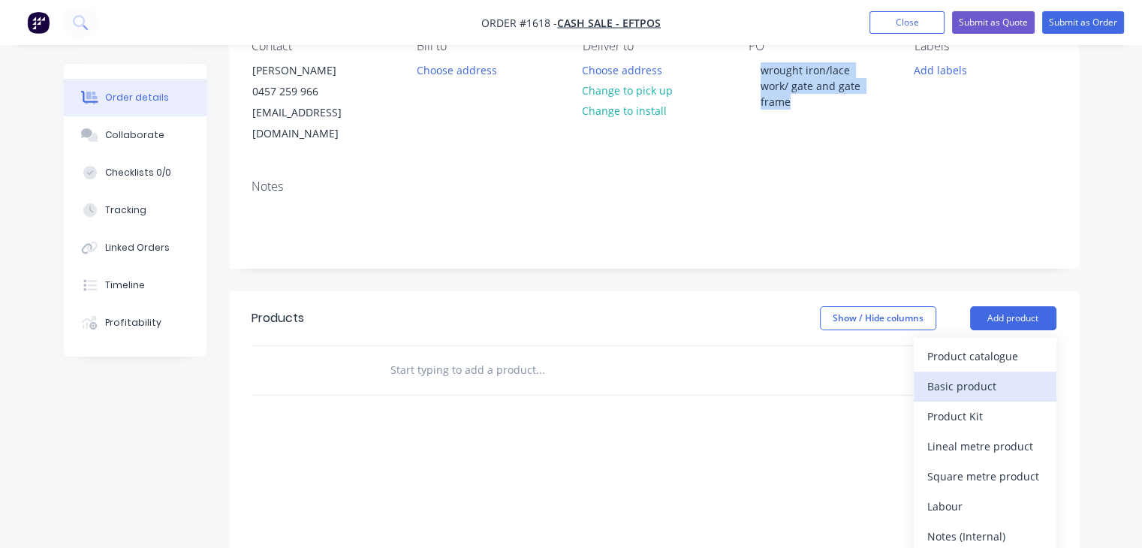
click at [992, 375] on div "Basic product" at bounding box center [985, 386] width 116 height 22
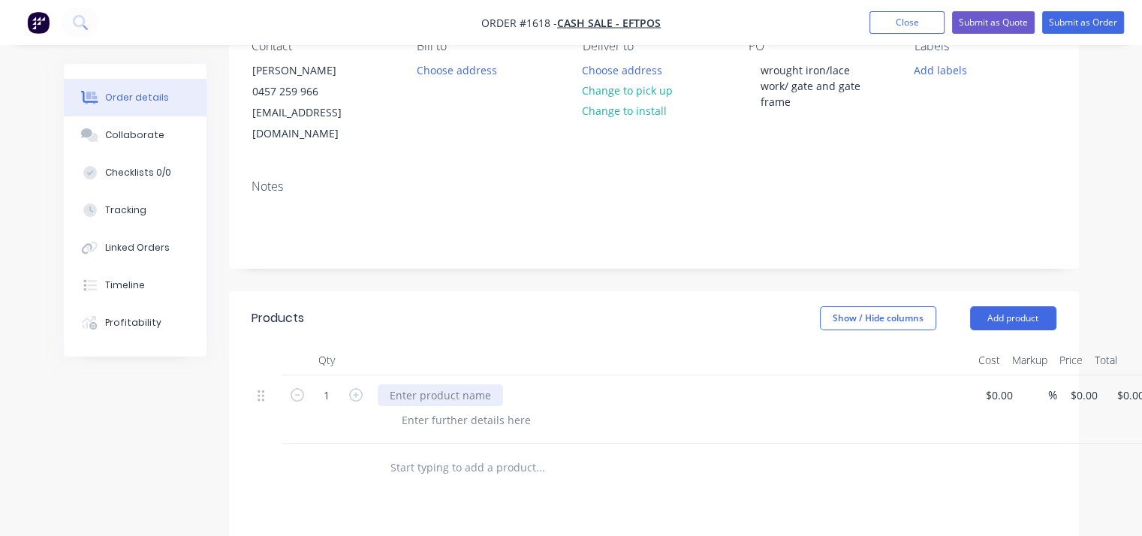
paste div
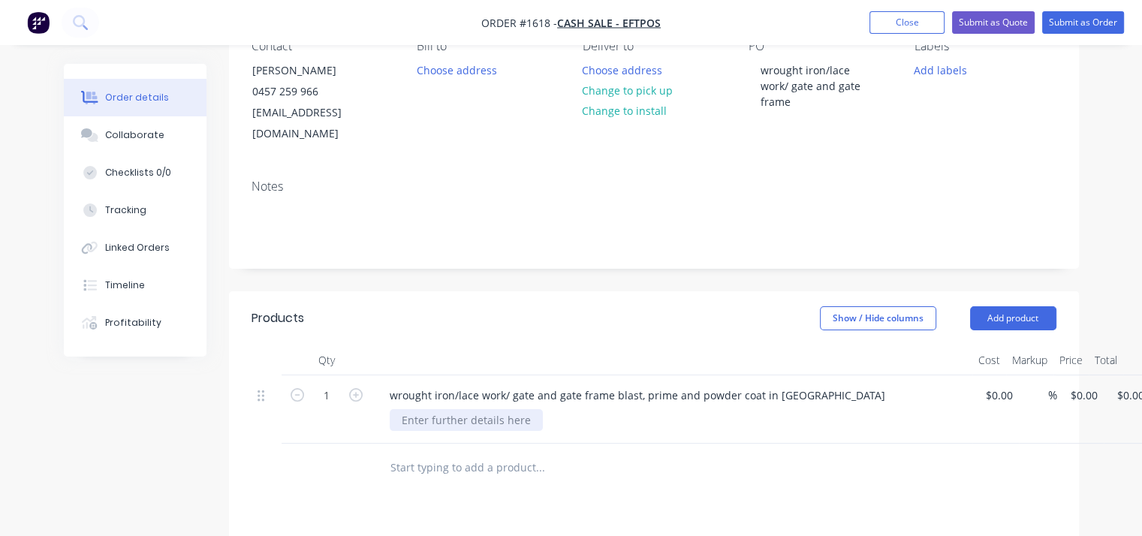
click at [489, 409] on div at bounding box center [466, 420] width 153 height 22
click at [467, 411] on div at bounding box center [466, 422] width 153 height 22
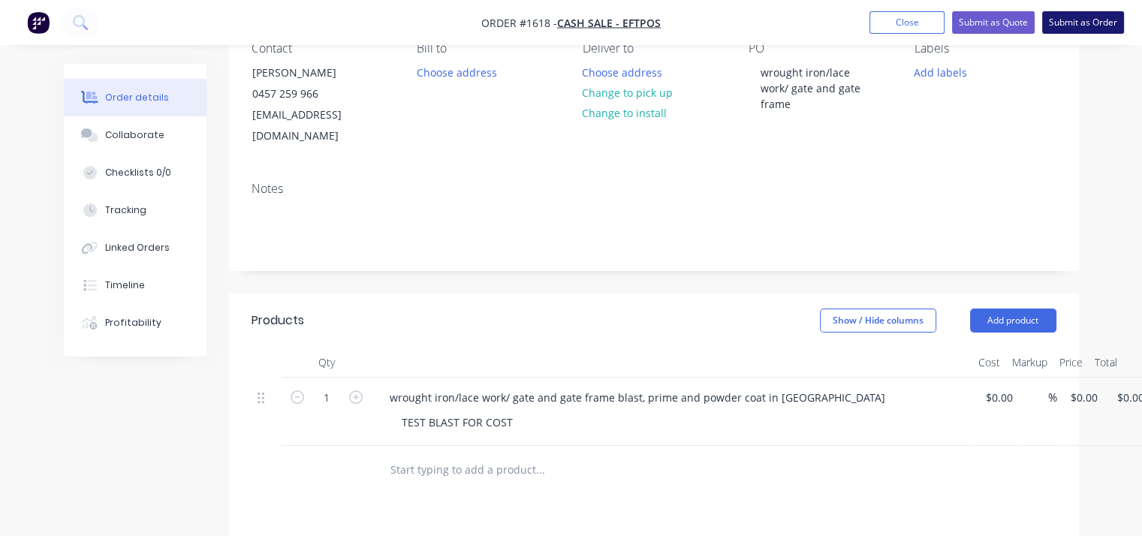
click at [1063, 20] on button "Submit as Order" at bounding box center [1083, 22] width 82 height 23
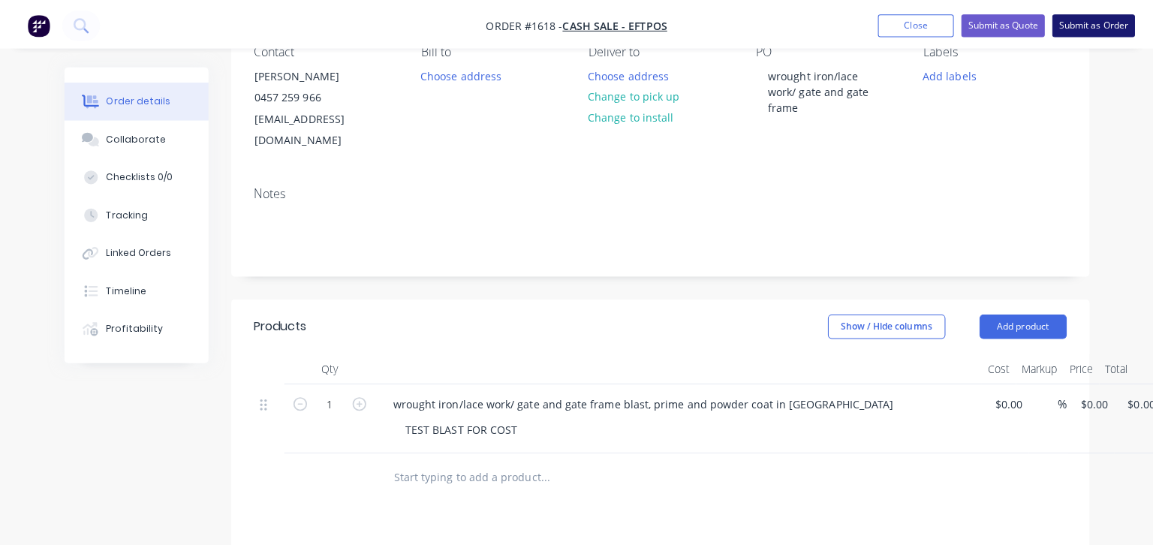
scroll to position [0, 0]
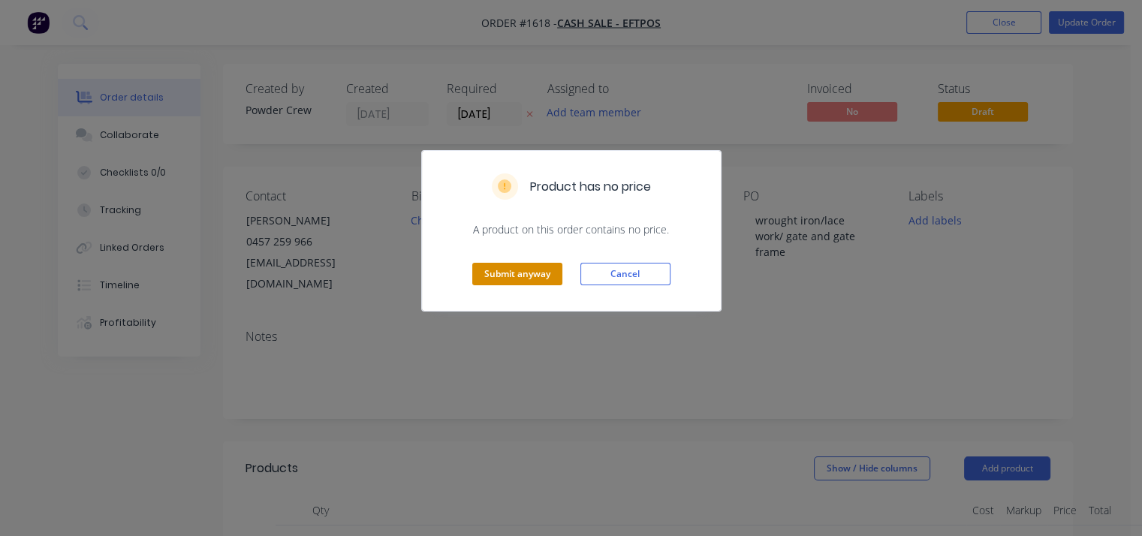
click at [498, 272] on button "Submit anyway" at bounding box center [517, 274] width 90 height 23
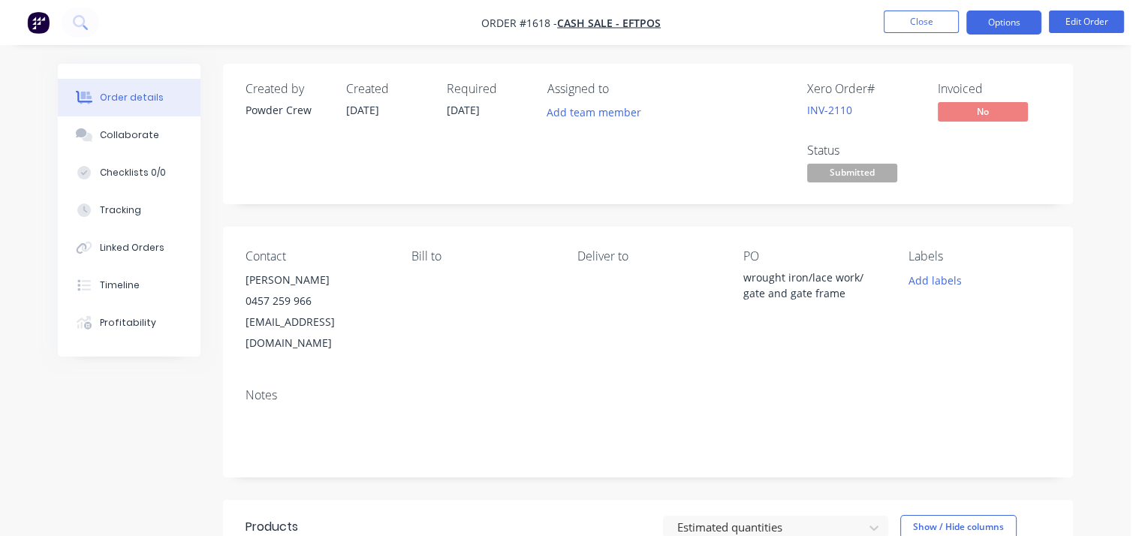
click at [1018, 27] on button "Options" at bounding box center [1003, 23] width 75 height 24
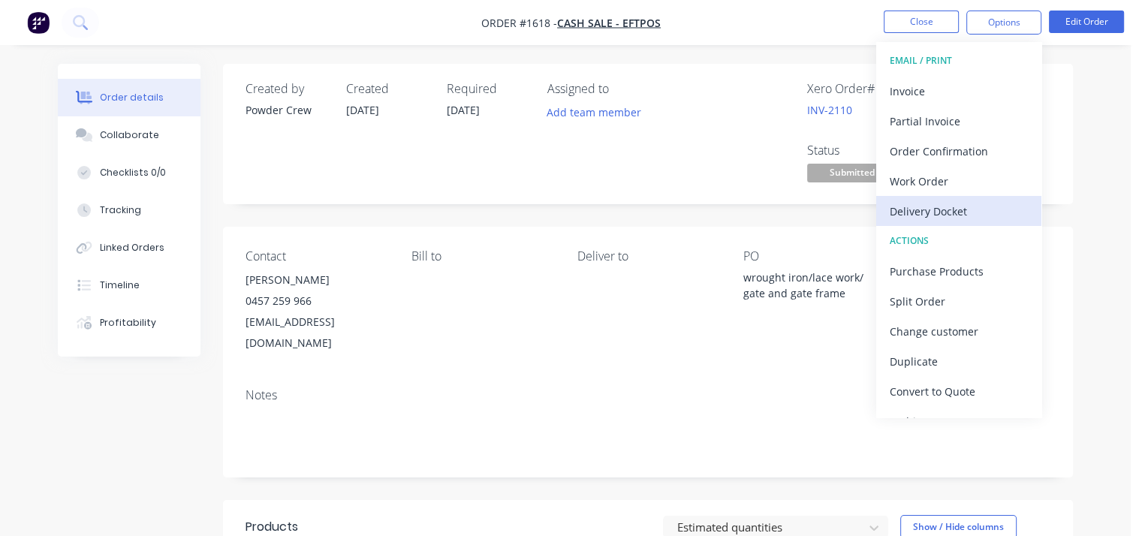
click at [946, 217] on div "Delivery Docket" at bounding box center [958, 211] width 138 height 22
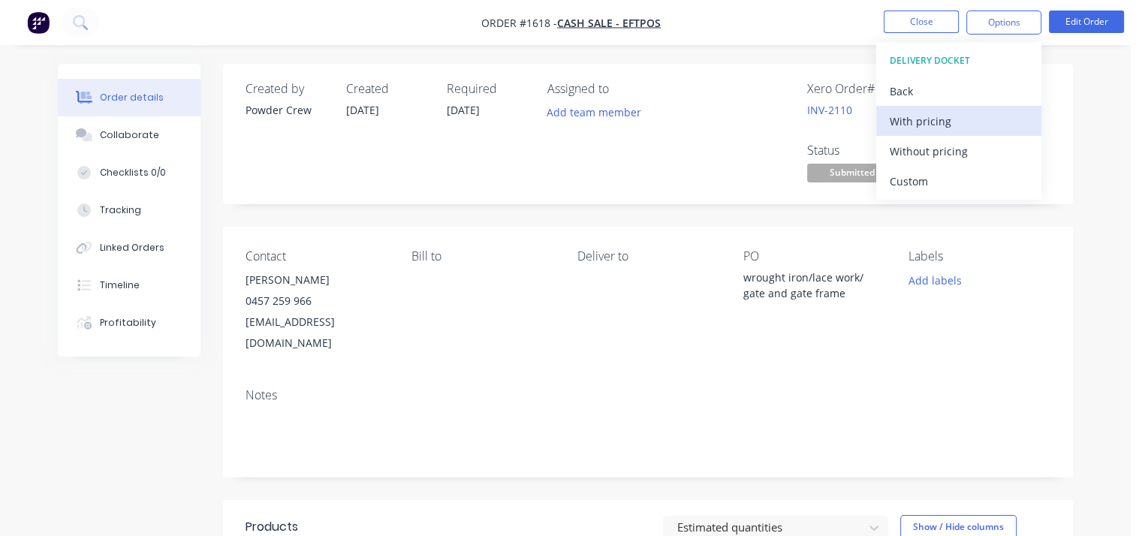
click at [933, 123] on div "With pricing" at bounding box center [958, 121] width 138 height 22
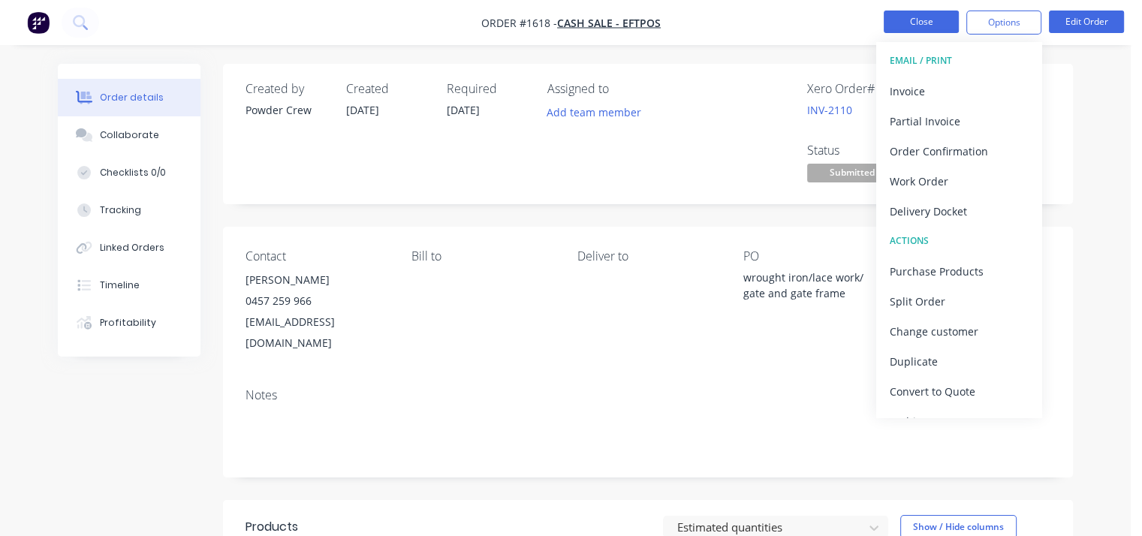
click at [910, 23] on button "Close" at bounding box center [920, 22] width 75 height 23
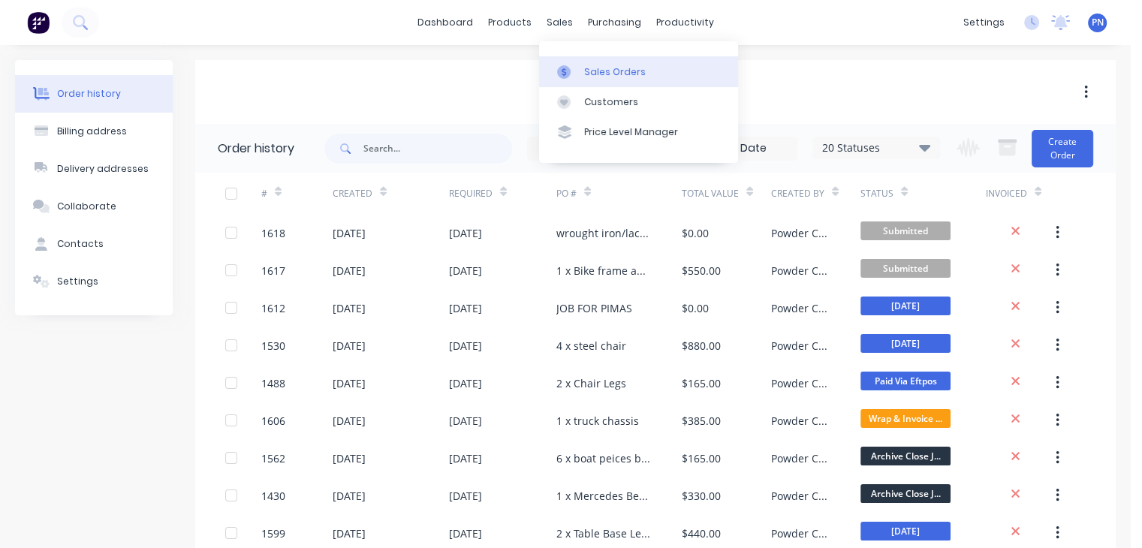
click at [599, 65] on div "Sales Orders" at bounding box center [615, 72] width 62 height 14
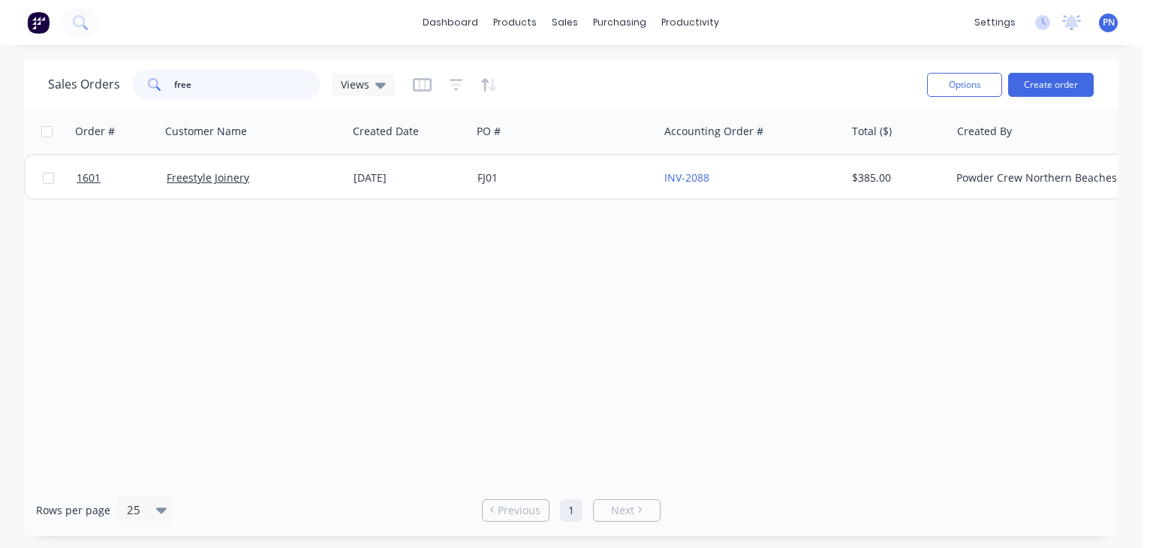
click at [246, 80] on input "free" at bounding box center [247, 85] width 146 height 30
type input "c"
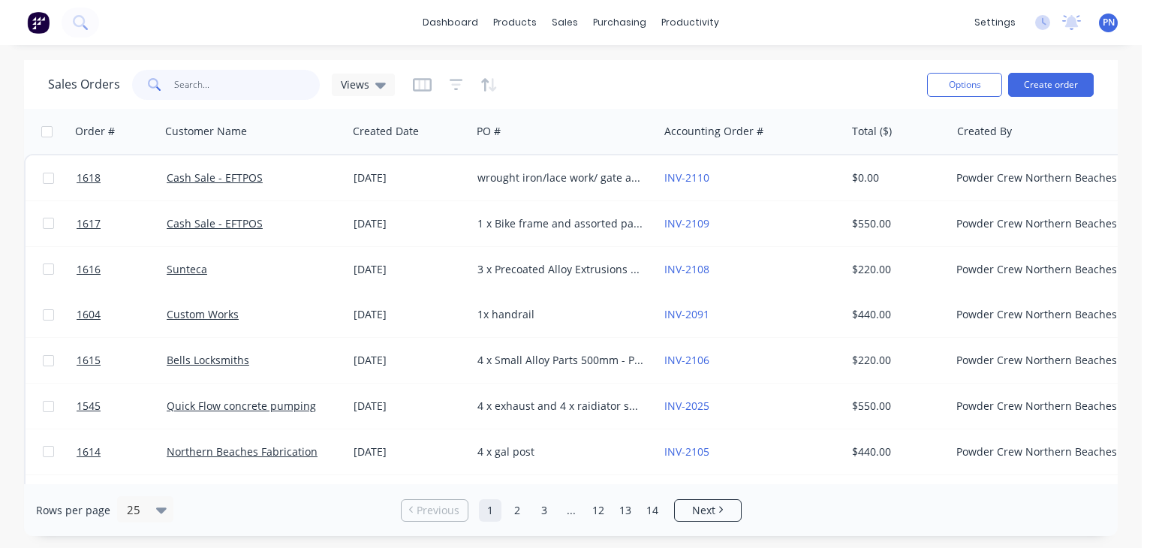
click at [239, 88] on input "text" at bounding box center [247, 85] width 146 height 30
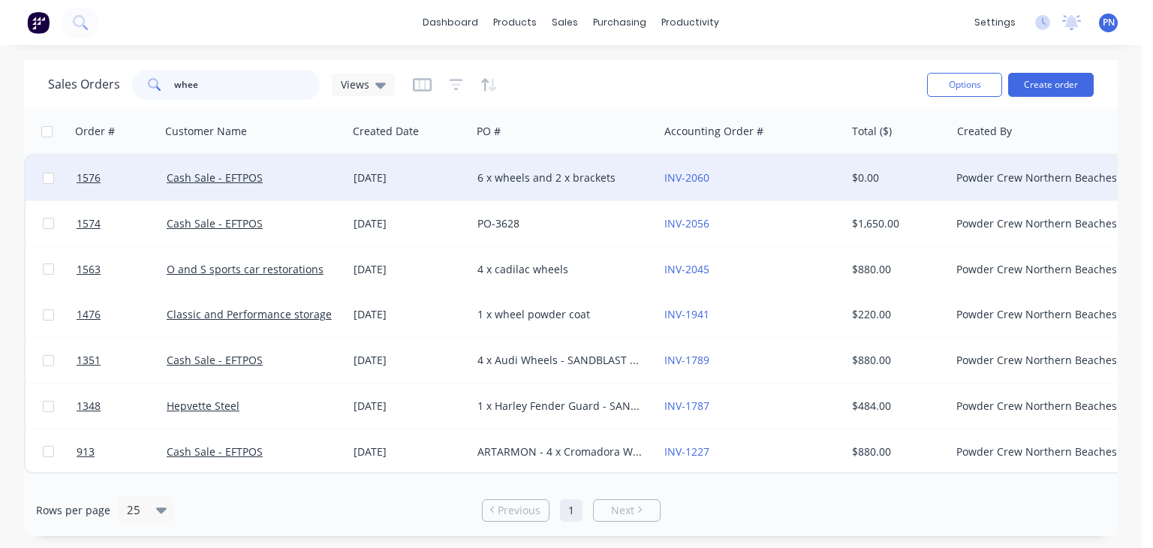
type input "whee"
click at [458, 177] on div "[DATE]" at bounding box center [410, 177] width 112 height 15
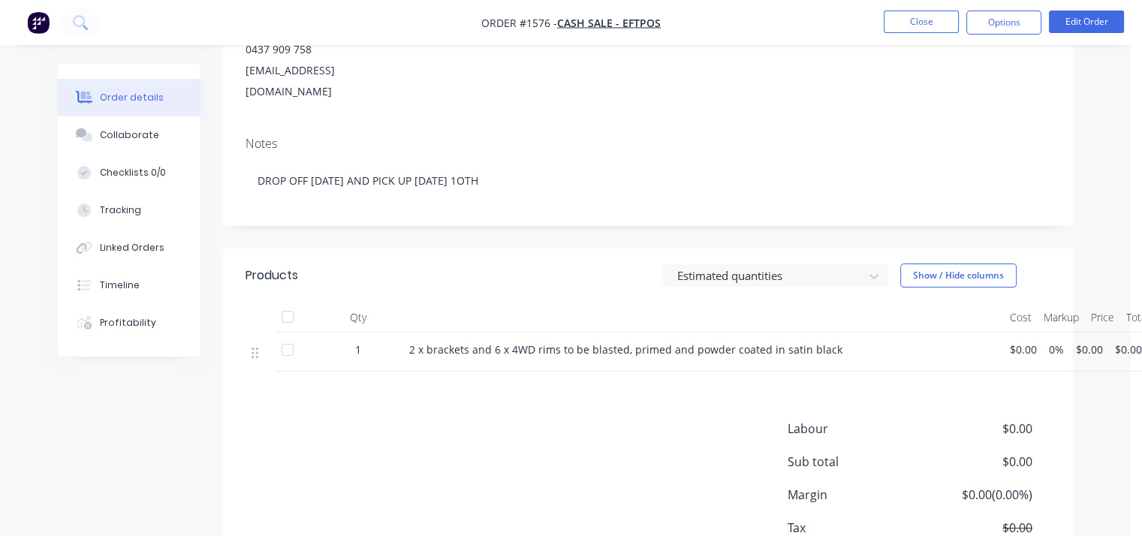
scroll to position [225, 0]
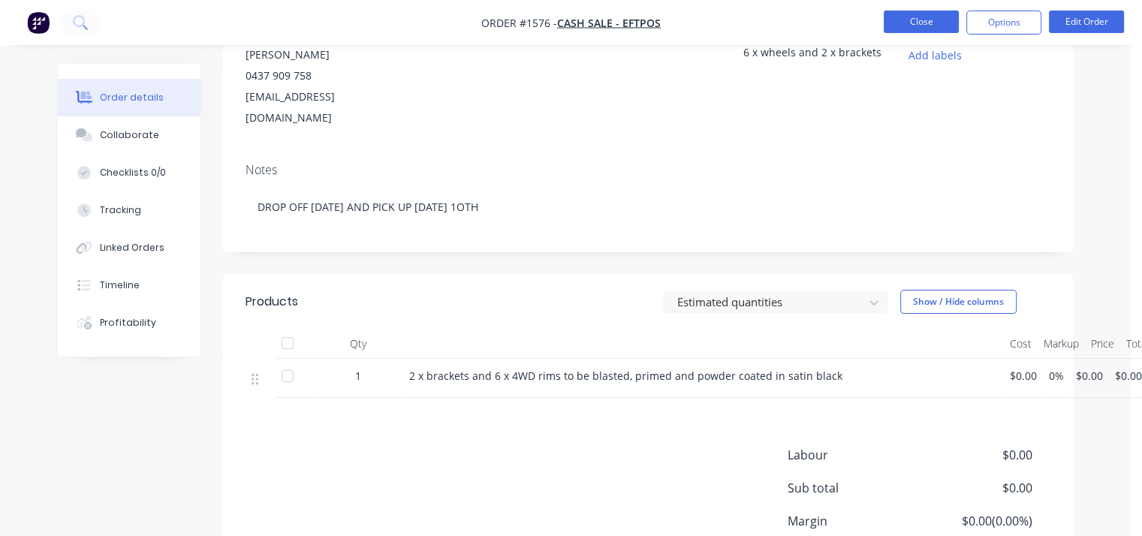
click at [919, 21] on button "Close" at bounding box center [920, 22] width 75 height 23
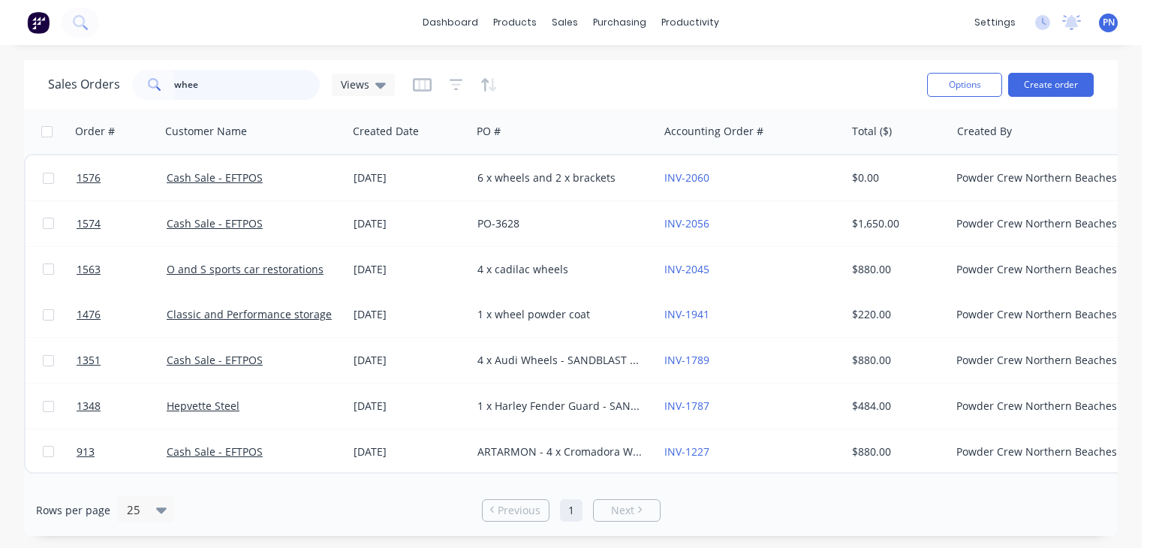
drag, startPoint x: 258, startPoint y: 83, endPoint x: 190, endPoint y: 75, distance: 68.7
click at [190, 75] on input "whee" at bounding box center [247, 85] width 146 height 30
click at [223, 82] on input "whee" at bounding box center [247, 85] width 146 height 30
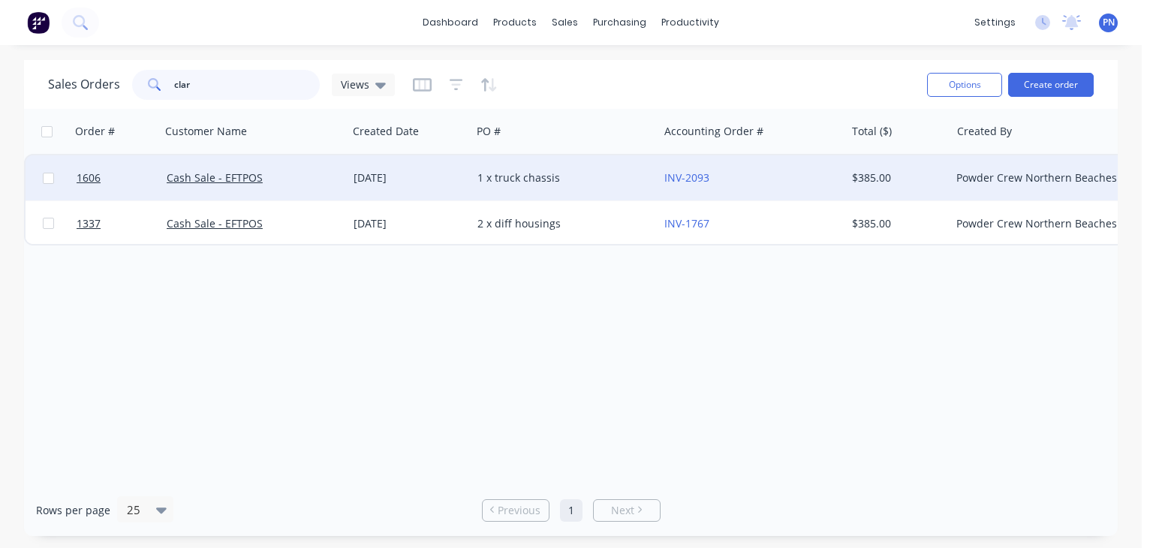
type input "clar"
click at [295, 178] on div "Cash Sale - EFTPOS" at bounding box center [250, 177] width 167 height 15
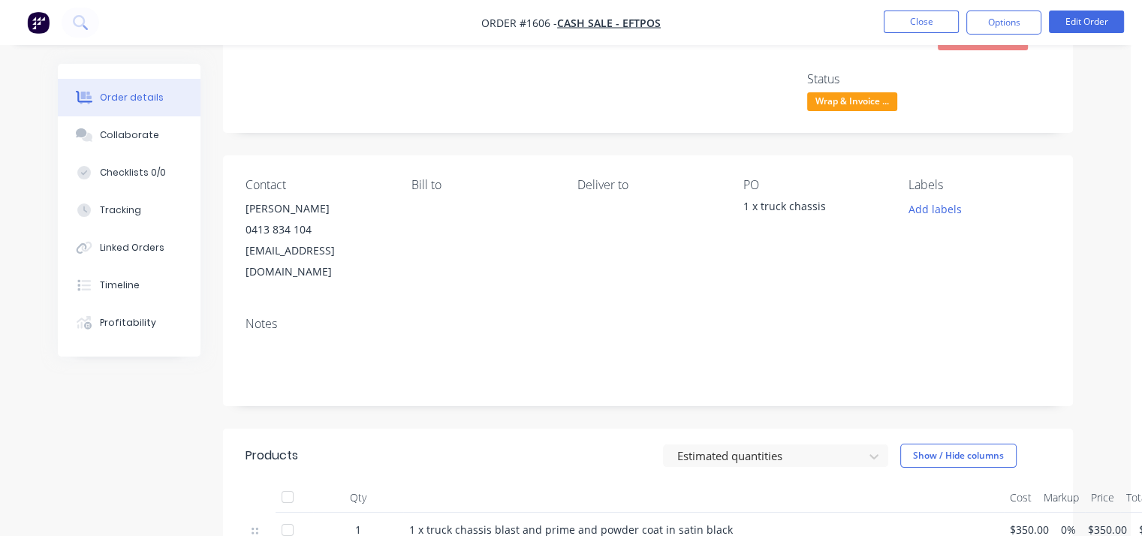
scroll to position [225, 0]
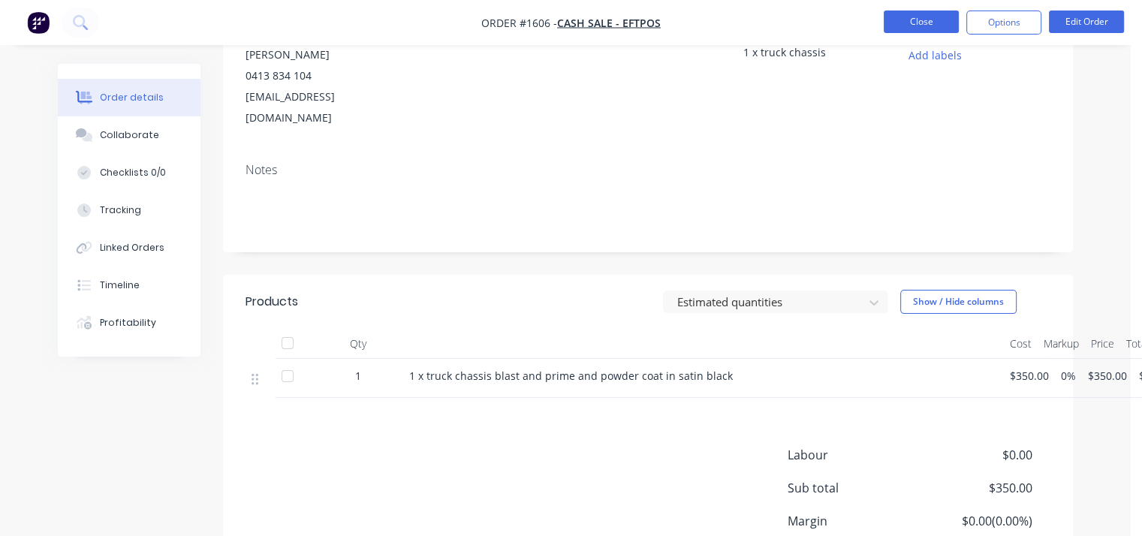
click at [936, 32] on button "Close" at bounding box center [920, 22] width 75 height 23
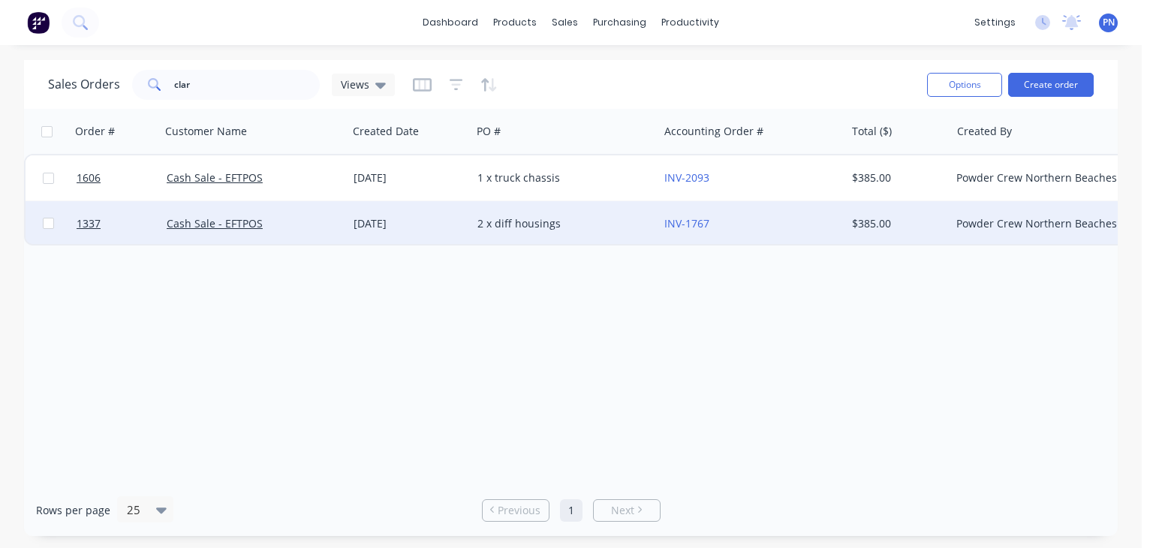
click at [279, 222] on div "Cash Sale - EFTPOS" at bounding box center [250, 223] width 167 height 15
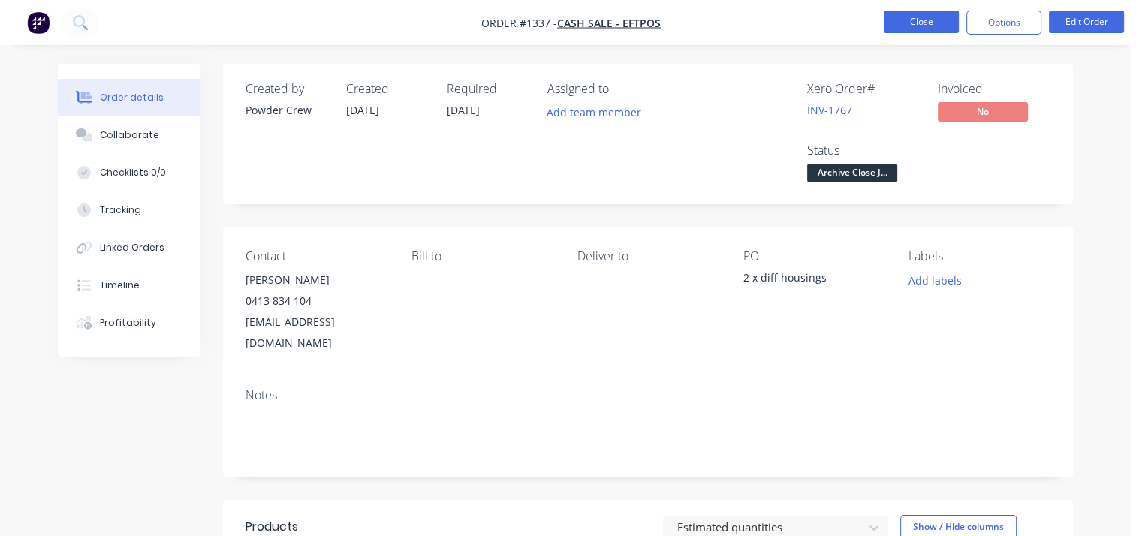
click at [907, 19] on button "Close" at bounding box center [920, 22] width 75 height 23
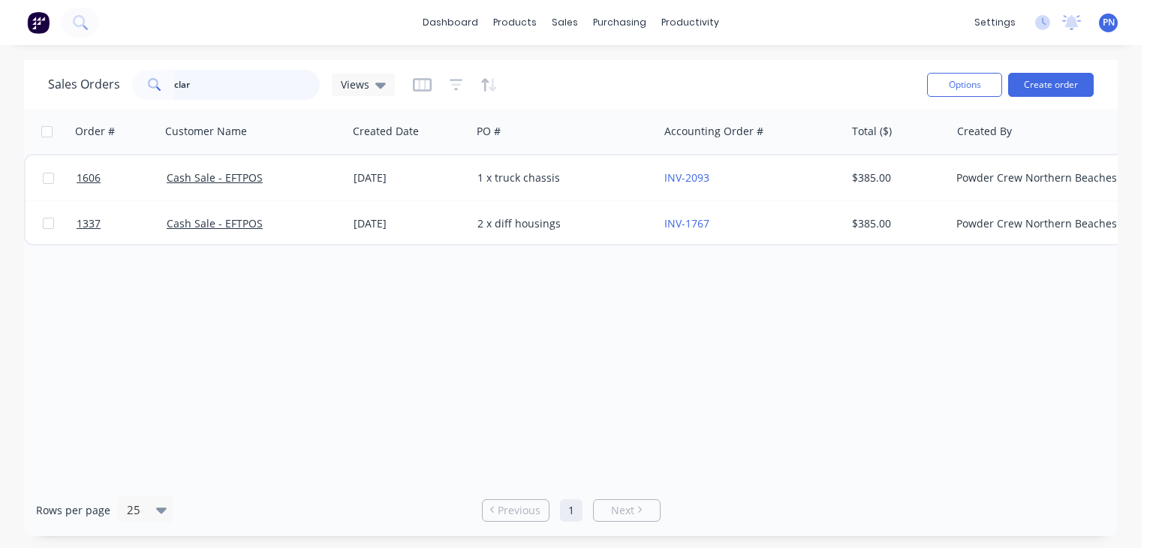
click at [231, 85] on input "clar" at bounding box center [247, 85] width 146 height 30
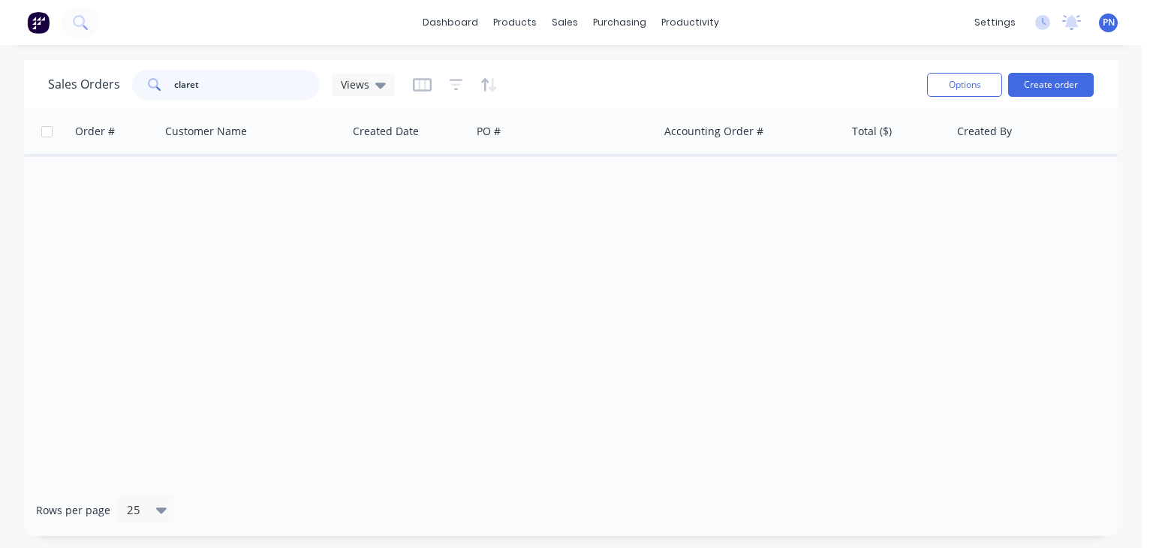
type input "claret"
drag, startPoint x: 228, startPoint y: 89, endPoint x: 0, endPoint y: 43, distance: 232.7
click at [1, 76] on div "Sales Orders claret Views Options Create order Order # Customer Name Created Da…" at bounding box center [571, 298] width 1142 height 476
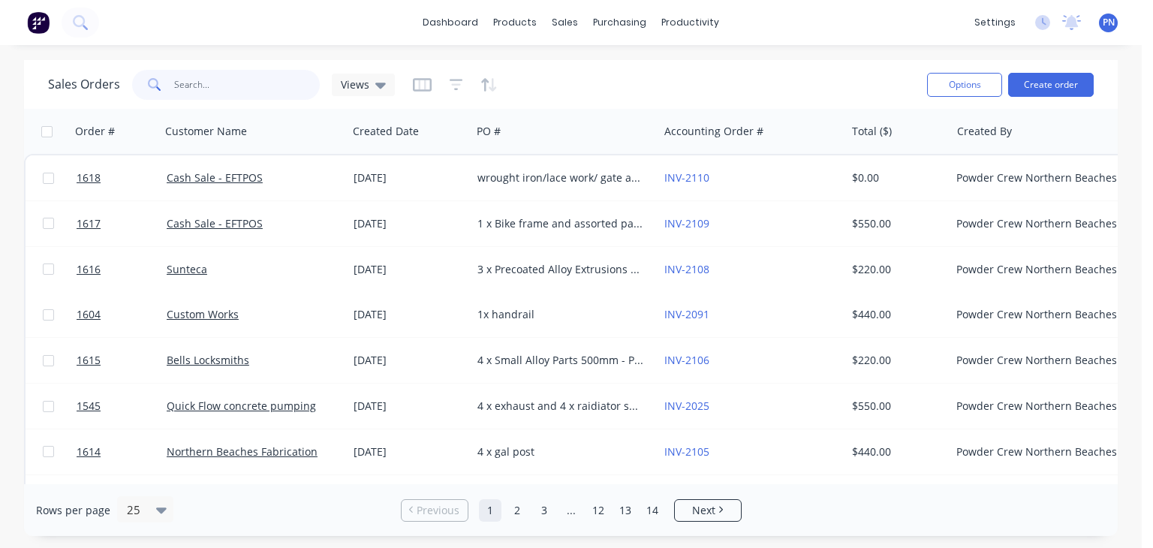
click at [199, 91] on input "text" at bounding box center [247, 85] width 146 height 30
type input "jesmac"
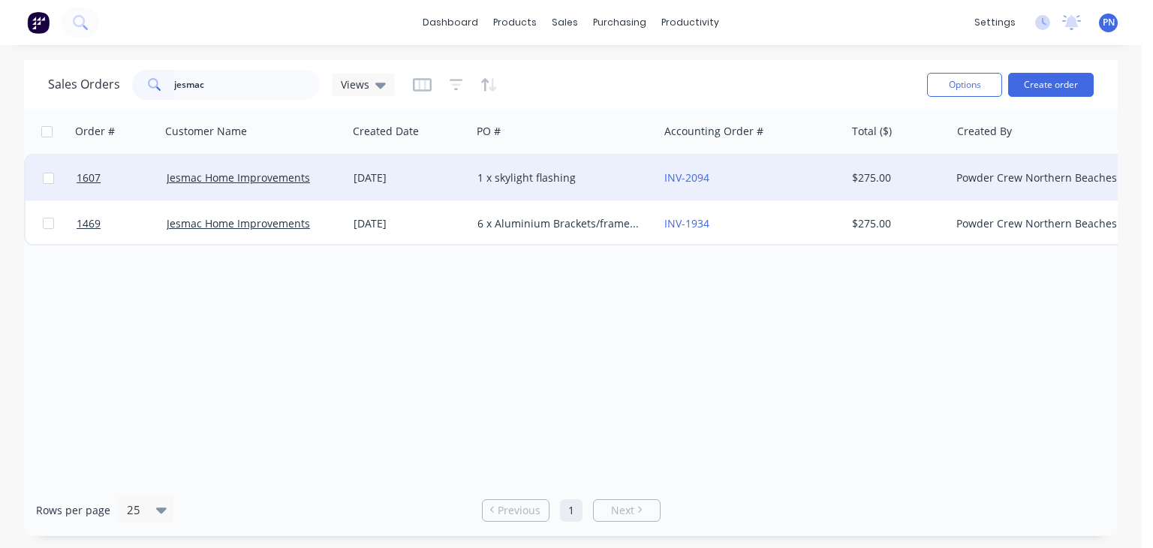
click at [563, 181] on div "1 x skylight flashing" at bounding box center [560, 177] width 167 height 15
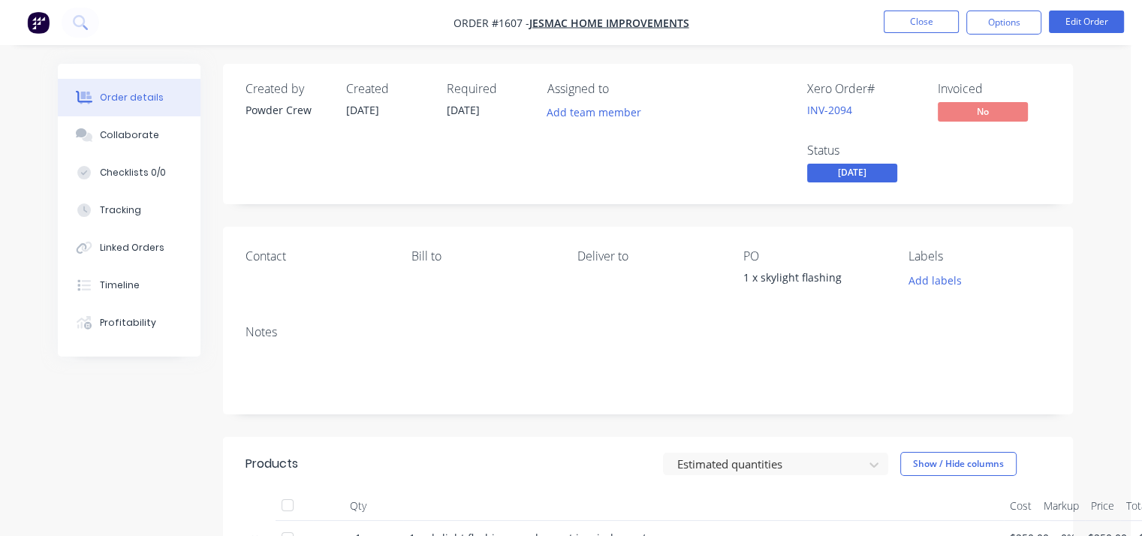
click at [844, 161] on div "Status [DATE]" at bounding box center [863, 165] width 113 height 44
click at [842, 165] on span "[DATE]" at bounding box center [852, 173] width 90 height 19
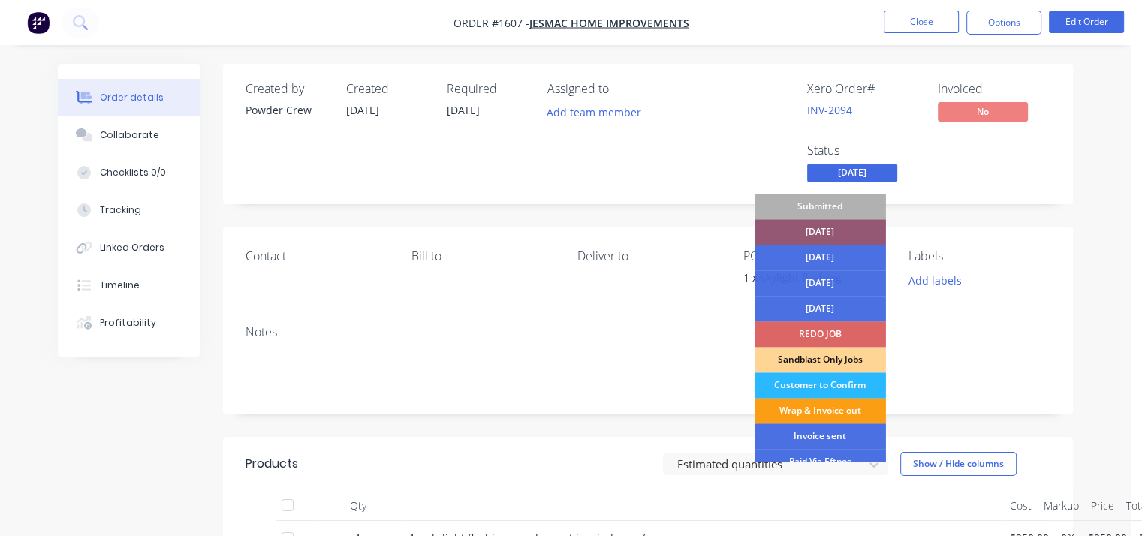
click at [838, 407] on div "Wrap & Invoice out" at bounding box center [819, 411] width 131 height 26
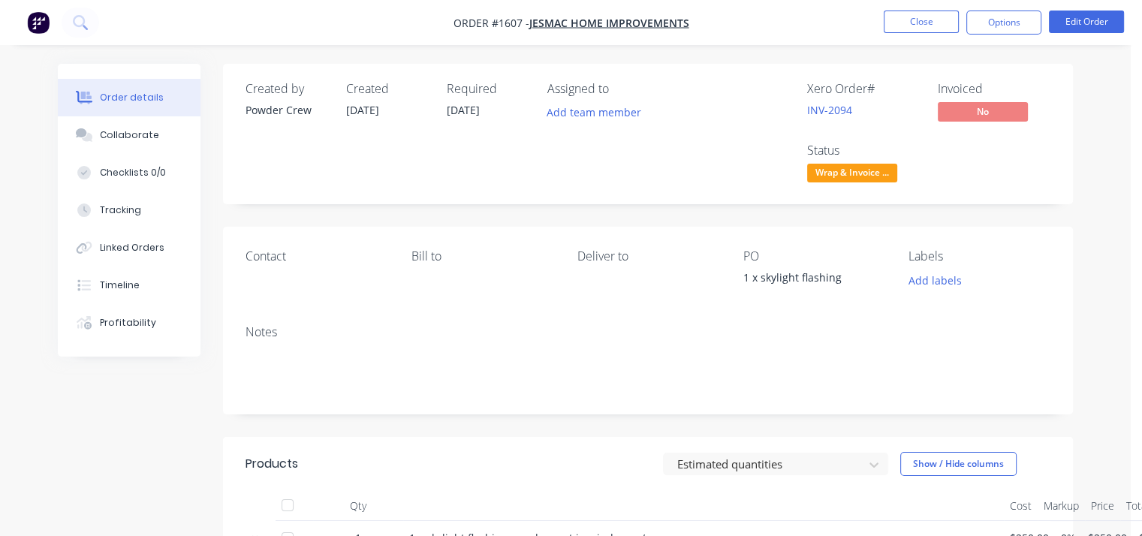
click at [1006, 175] on div "Xero Order # INV-2094 Invoiced No Status Wrap & Invoice ..." at bounding box center [873, 134] width 353 height 104
click at [922, 5] on nav "Order #1607 - Jesmac Home Improvements Close Options Edit Order" at bounding box center [571, 22] width 1142 height 45
click at [916, 14] on button "Close" at bounding box center [920, 22] width 75 height 23
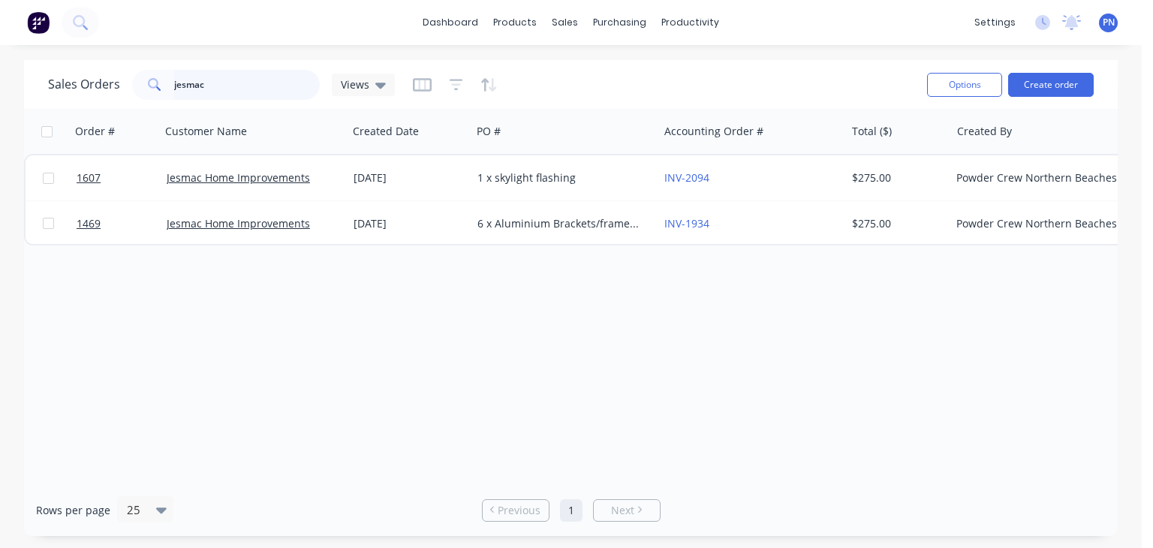
click at [258, 83] on input "jesmac" at bounding box center [247, 85] width 146 height 30
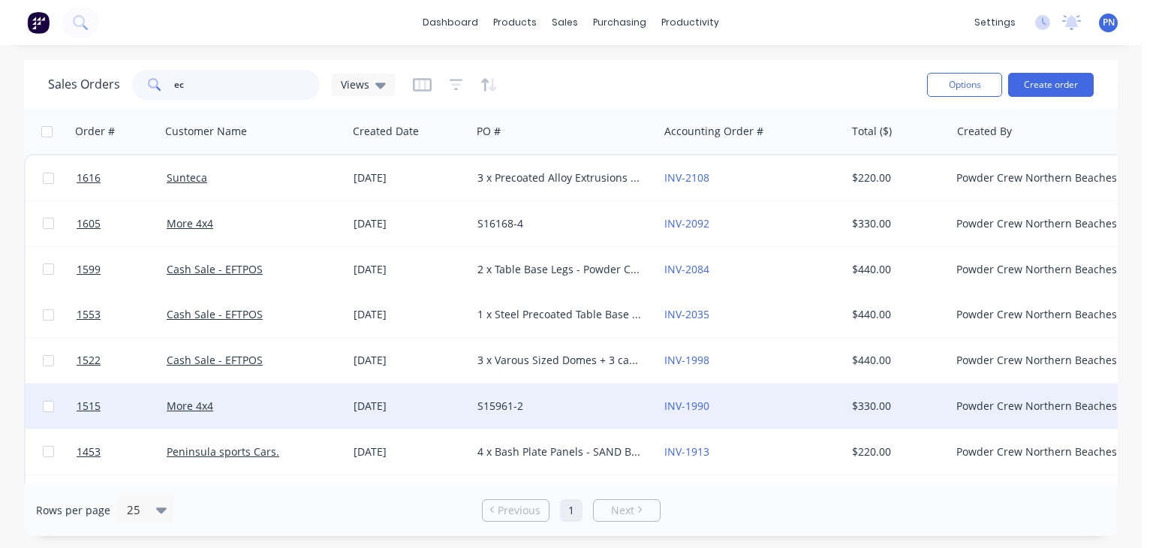
type input "e"
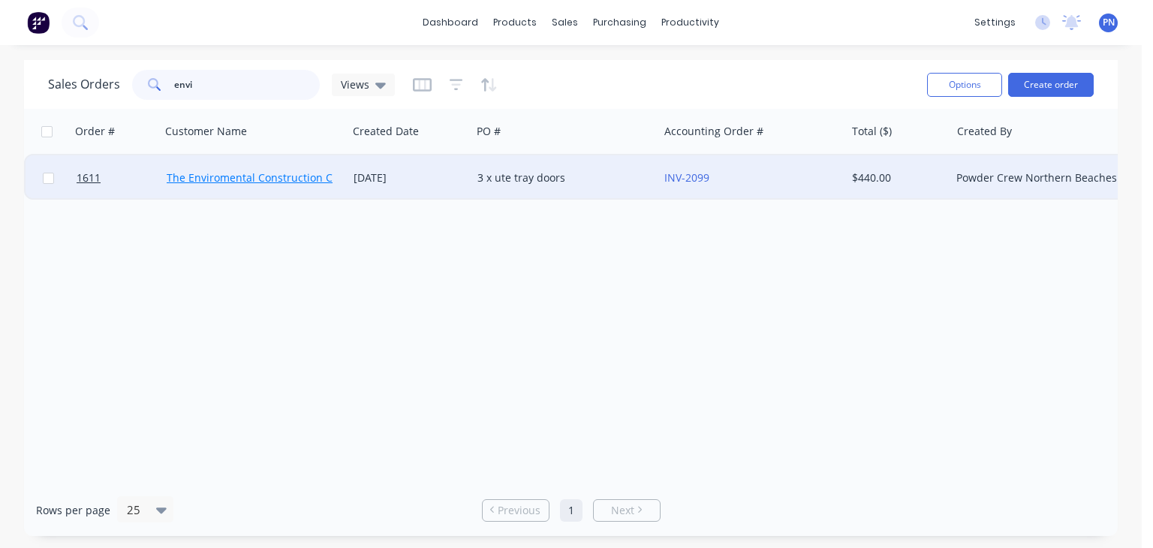
type input "envi"
click at [243, 175] on link "The Enviromental Construction Company" at bounding box center [270, 177] width 206 height 14
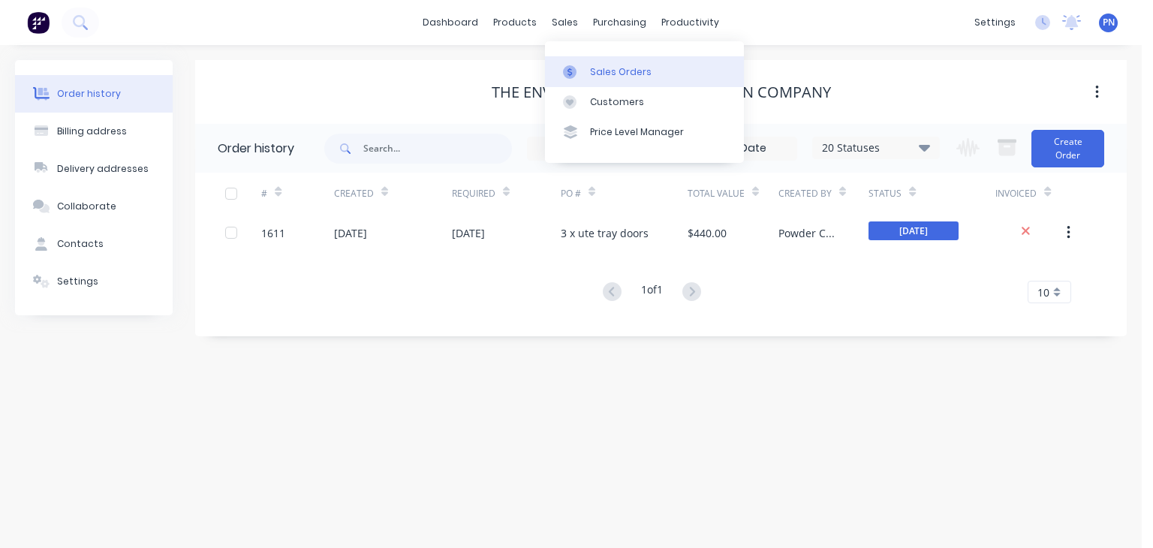
click at [586, 73] on link "Sales Orders" at bounding box center [644, 71] width 199 height 30
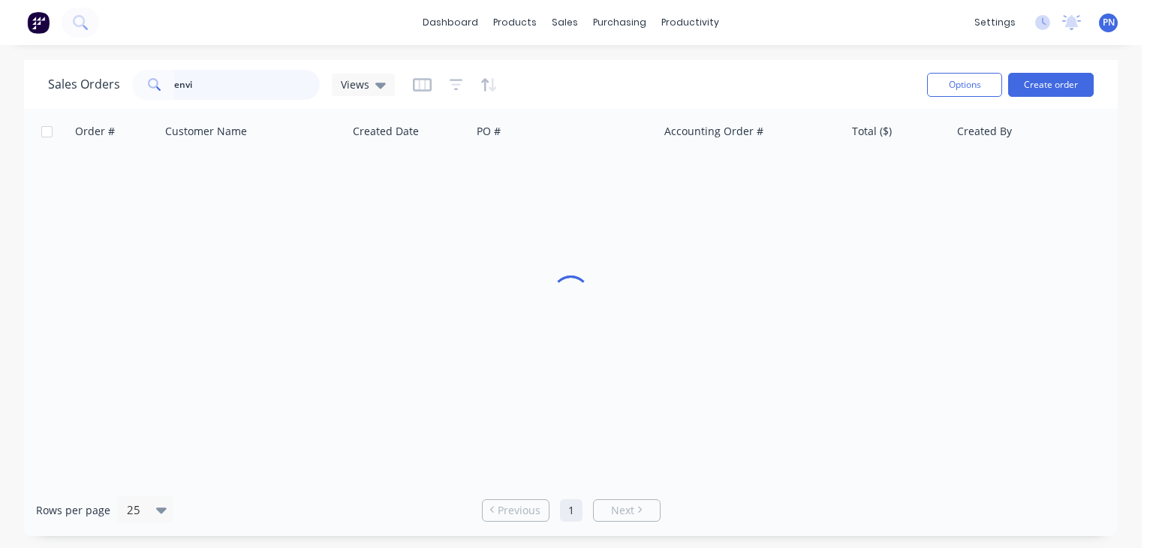
drag, startPoint x: 251, startPoint y: 79, endPoint x: 0, endPoint y: 72, distance: 250.8
click at [0, 70] on div "Sales Orders envi Views Options Create order Order # Customer Name Created Date…" at bounding box center [571, 298] width 1142 height 476
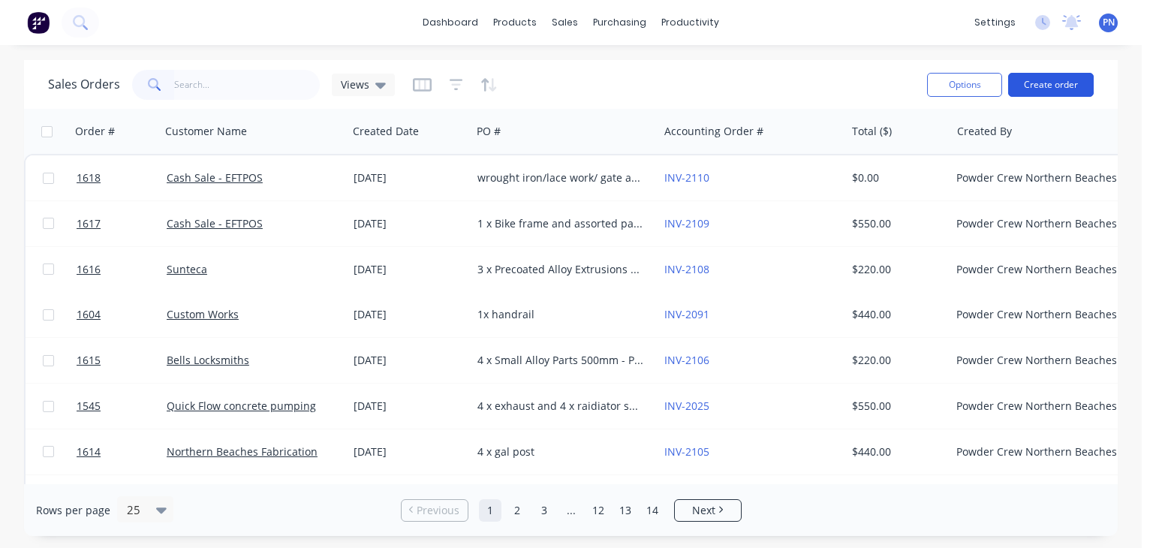
click at [1067, 74] on button "Create order" at bounding box center [1051, 85] width 86 height 24
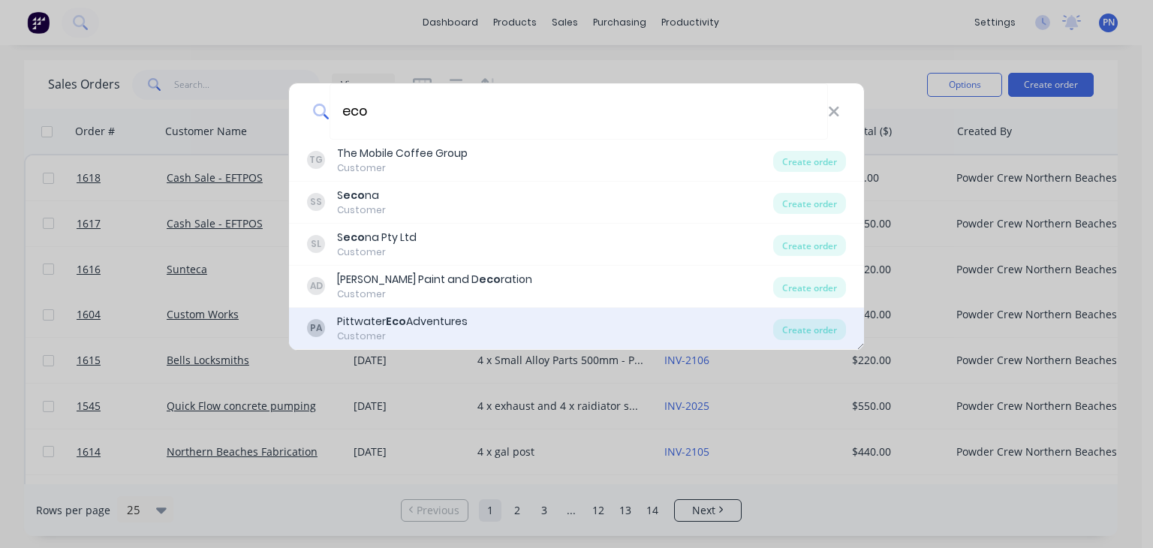
type input "eco"
click at [423, 327] on div "Pittwater Eco Adventures" at bounding box center [402, 322] width 131 height 16
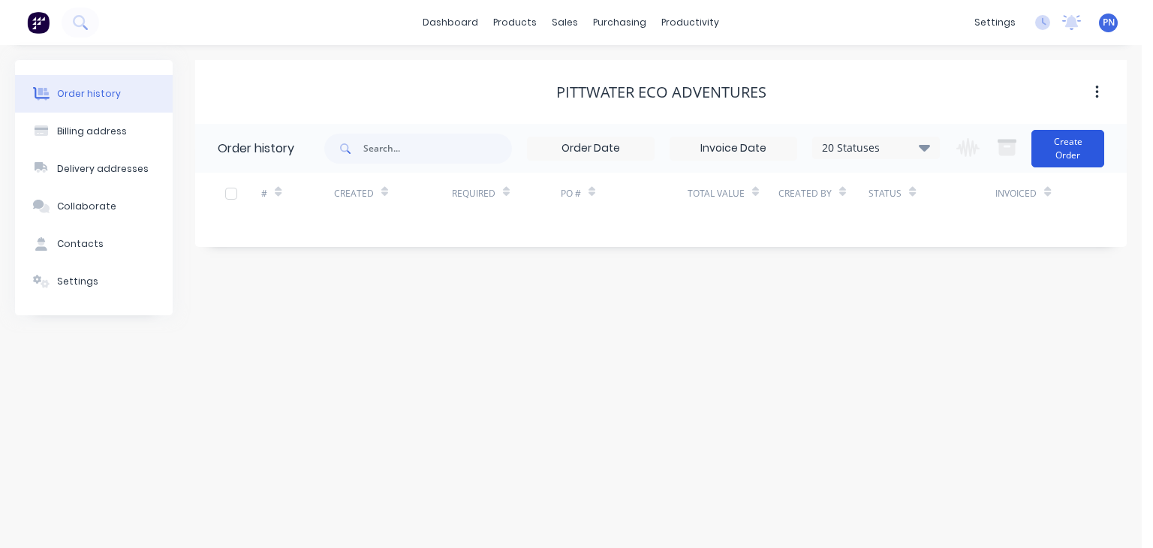
click at [1071, 142] on button "Create Order" at bounding box center [1067, 149] width 73 height 38
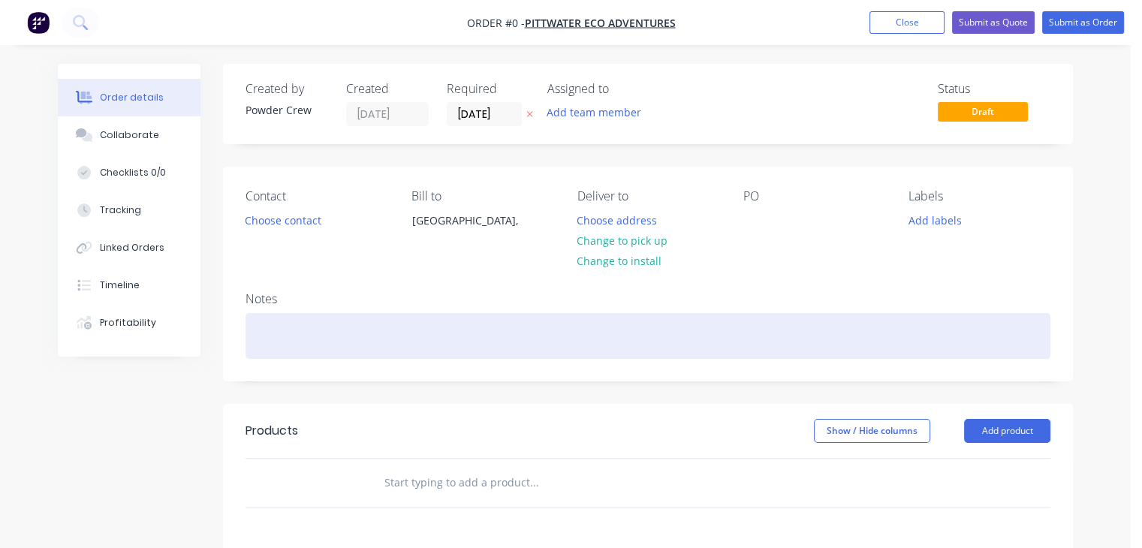
click at [382, 343] on div at bounding box center [647, 336] width 805 height 46
click at [322, 332] on div at bounding box center [647, 336] width 805 height 46
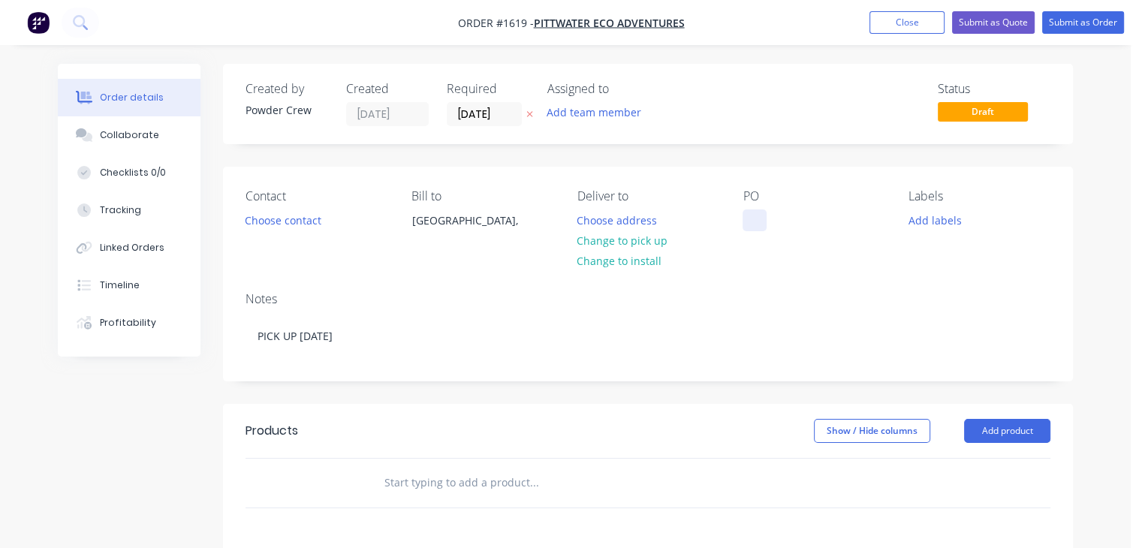
click at [756, 216] on div at bounding box center [754, 220] width 24 height 22
click at [801, 220] on div "injection machine parts" at bounding box center [813, 228] width 142 height 38
copy div "injection machine parts"
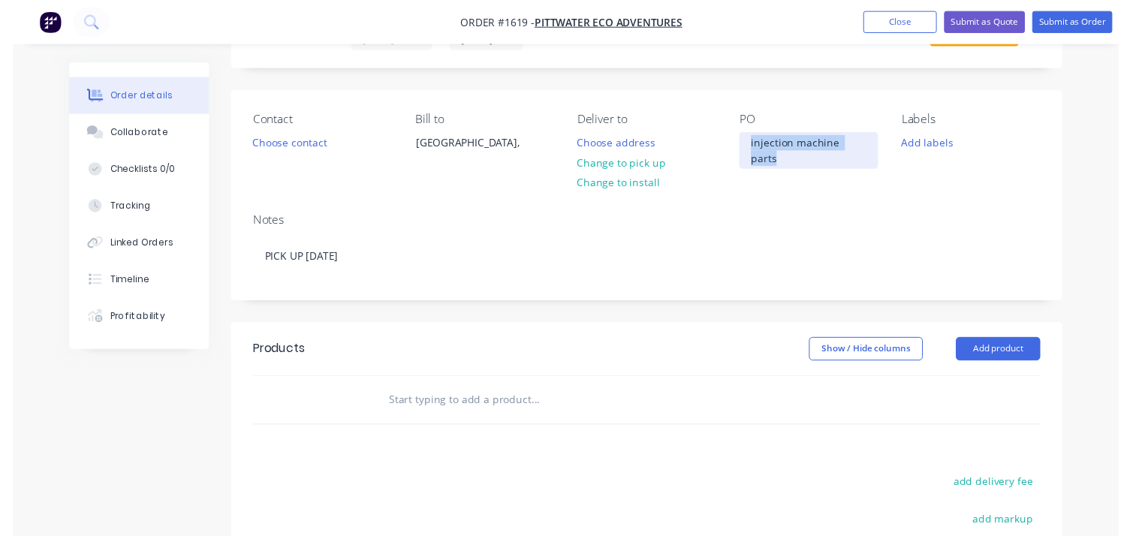
scroll to position [75, 0]
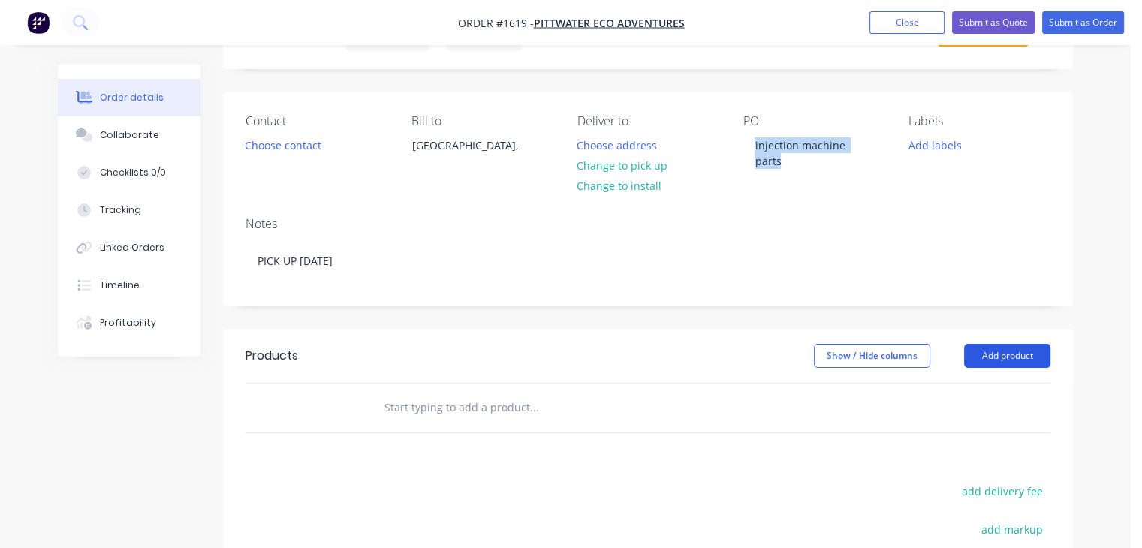
click at [1005, 357] on button "Add product" at bounding box center [1007, 356] width 86 height 24
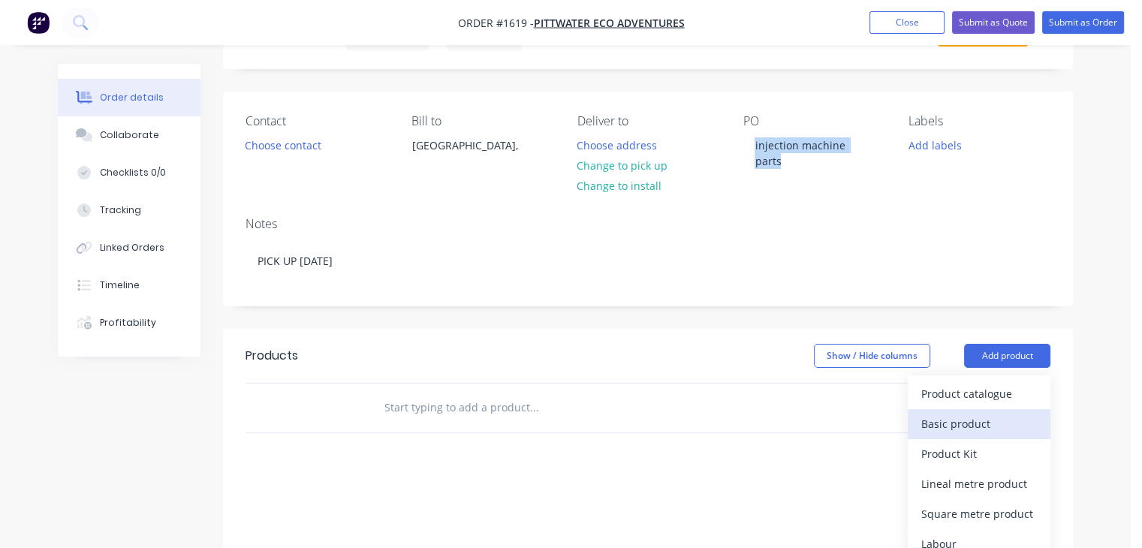
click at [979, 424] on div "Basic product" at bounding box center [979, 424] width 116 height 22
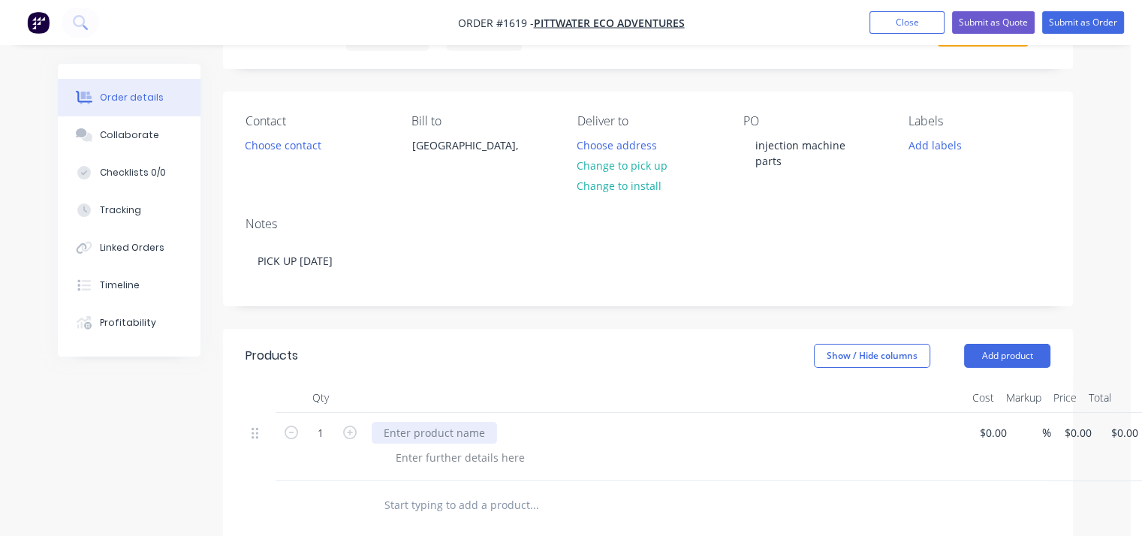
click at [450, 439] on div at bounding box center [434, 433] width 125 height 22
paste div
click at [988, 433] on input at bounding box center [986, 433] width 17 height 22
type input "$300.00"
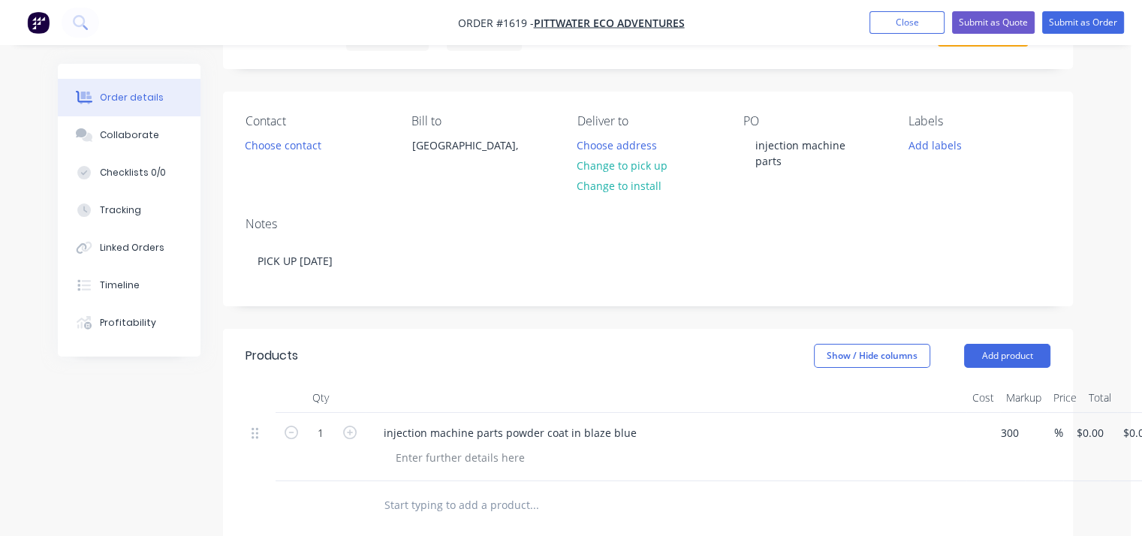
type input "$300.00"
click at [1112, 221] on div "Order details Collaborate Checklists 0/0 Tracking Linked Orders Timeline Profit…" at bounding box center [565, 419] width 1130 height 988
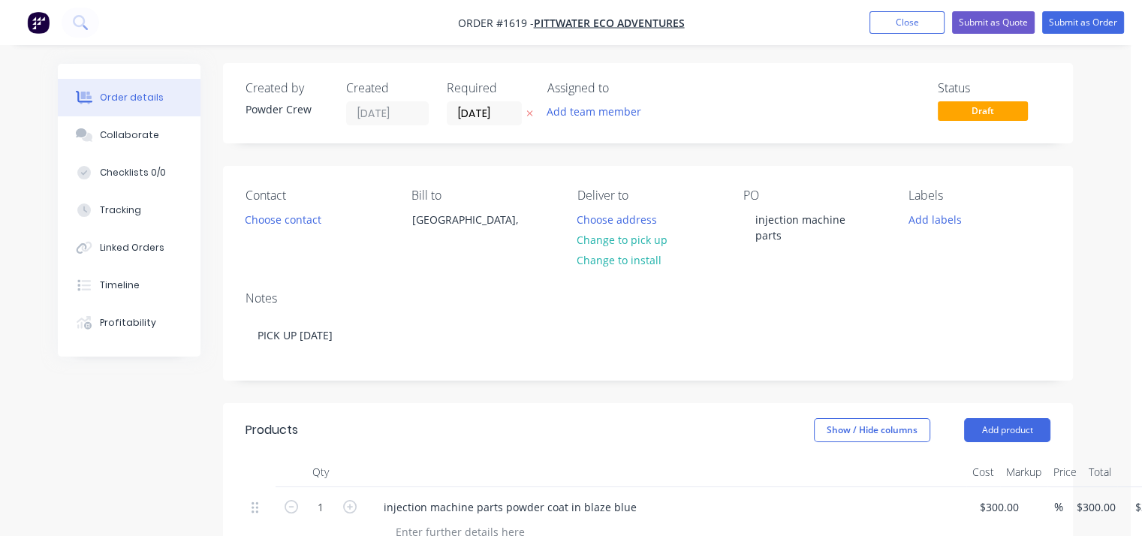
scroll to position [0, 0]
click at [1092, 20] on button "Submit as Order" at bounding box center [1083, 22] width 82 height 23
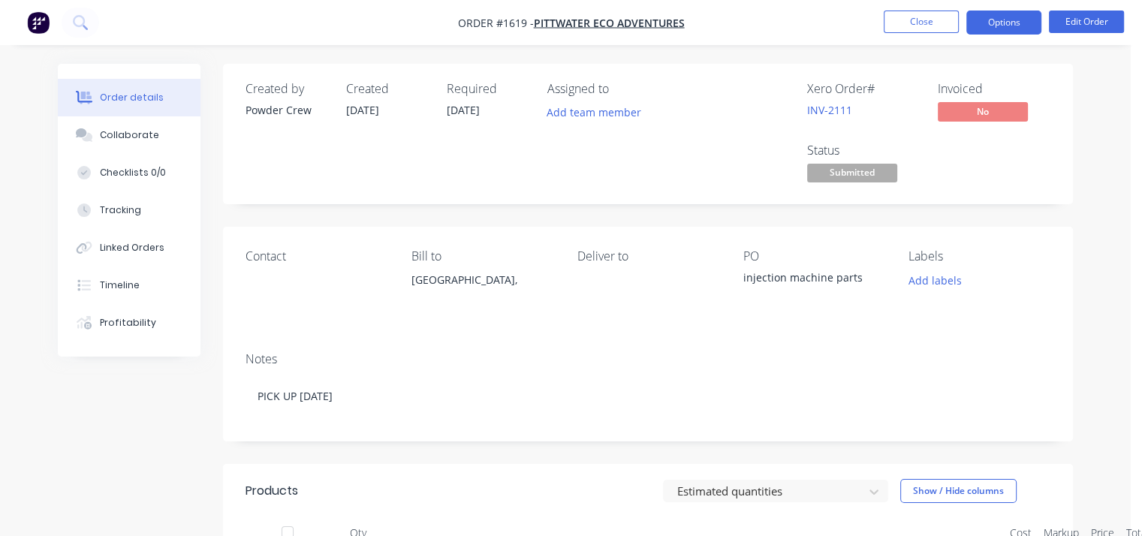
click at [1012, 20] on button "Options" at bounding box center [1003, 23] width 75 height 24
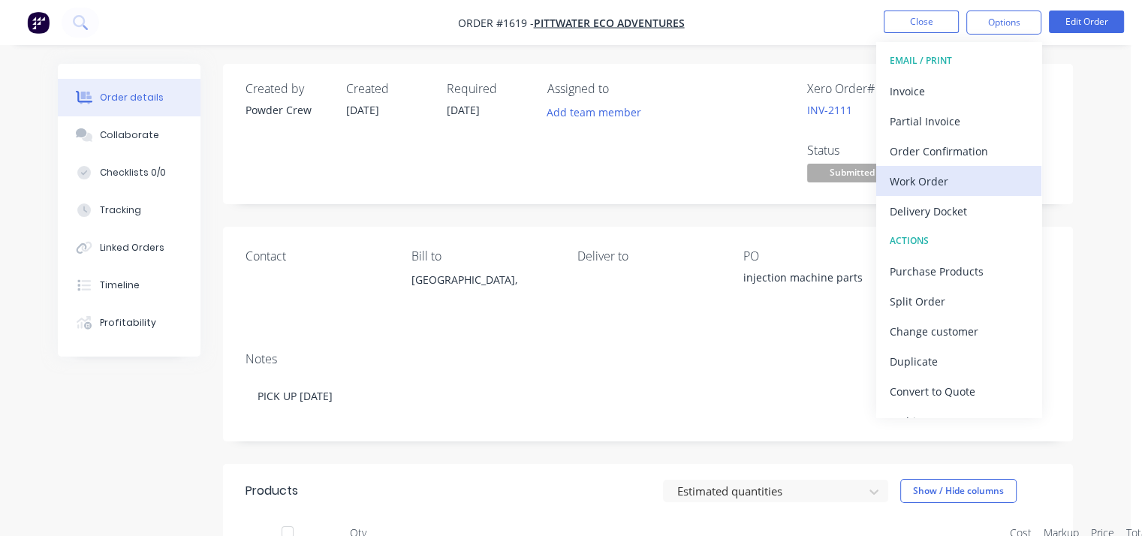
click at [976, 181] on div "Work Order" at bounding box center [958, 181] width 138 height 22
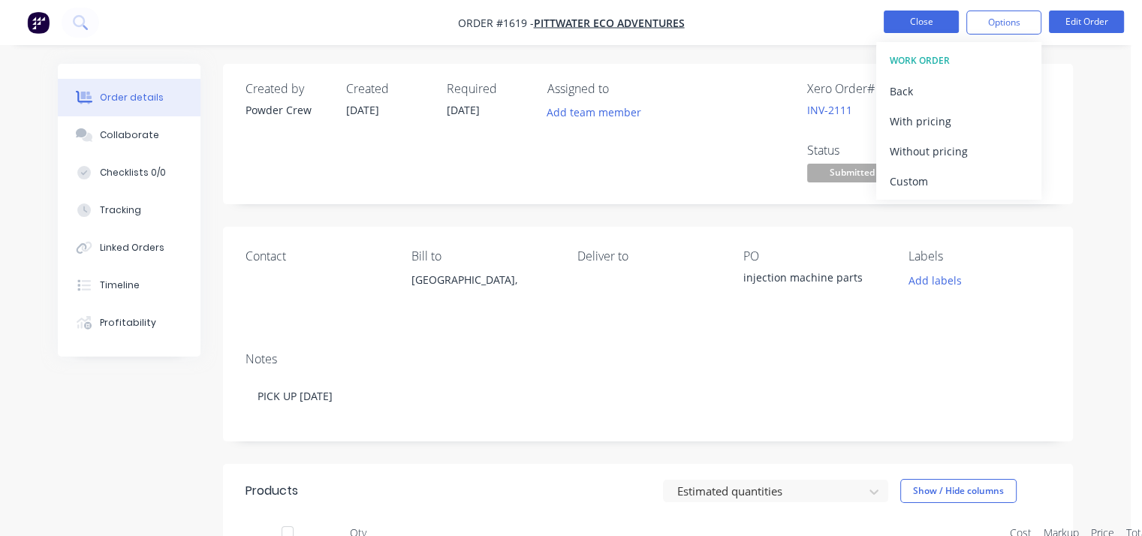
click at [930, 19] on button "Close" at bounding box center [920, 22] width 75 height 23
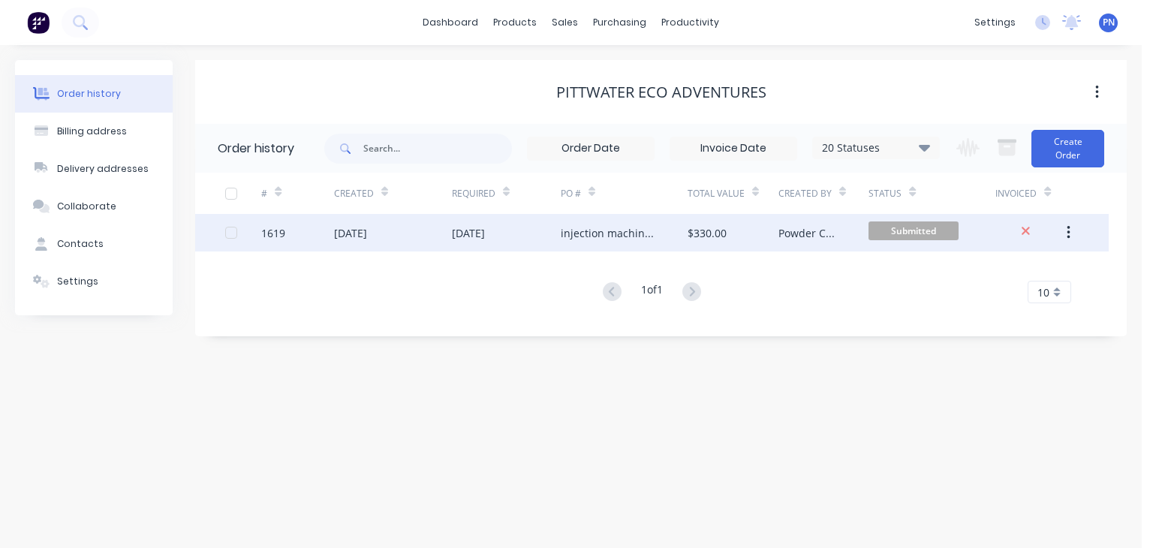
click at [668, 241] on div "injection machine parts" at bounding box center [624, 233] width 127 height 38
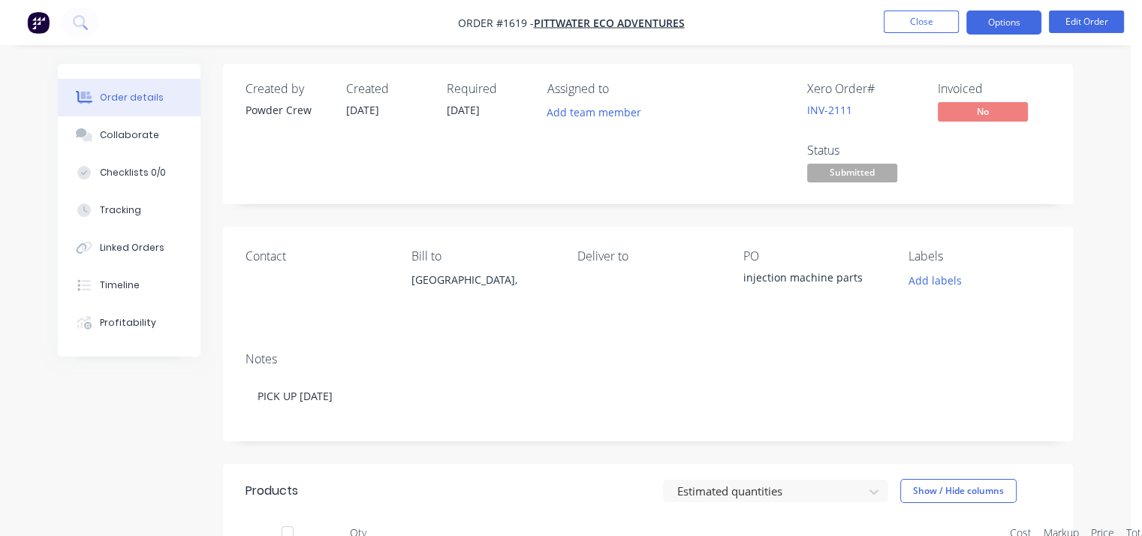
click at [989, 24] on button "Options" at bounding box center [1003, 23] width 75 height 24
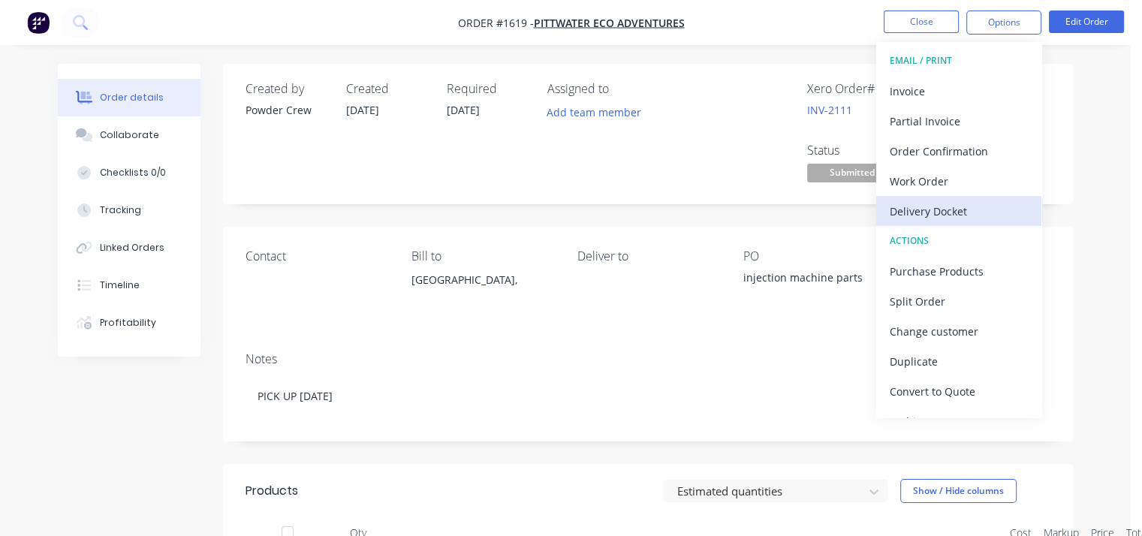
click at [983, 206] on div "Delivery Docket" at bounding box center [958, 211] width 138 height 22
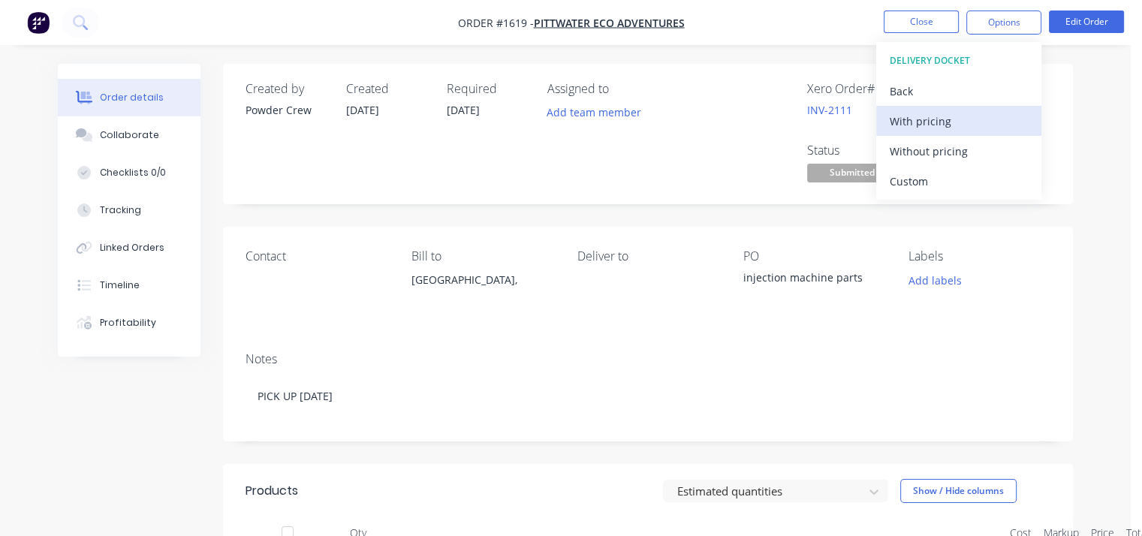
click at [956, 115] on div "With pricing" at bounding box center [958, 121] width 138 height 22
